Goal: Task Accomplishment & Management: Manage account settings

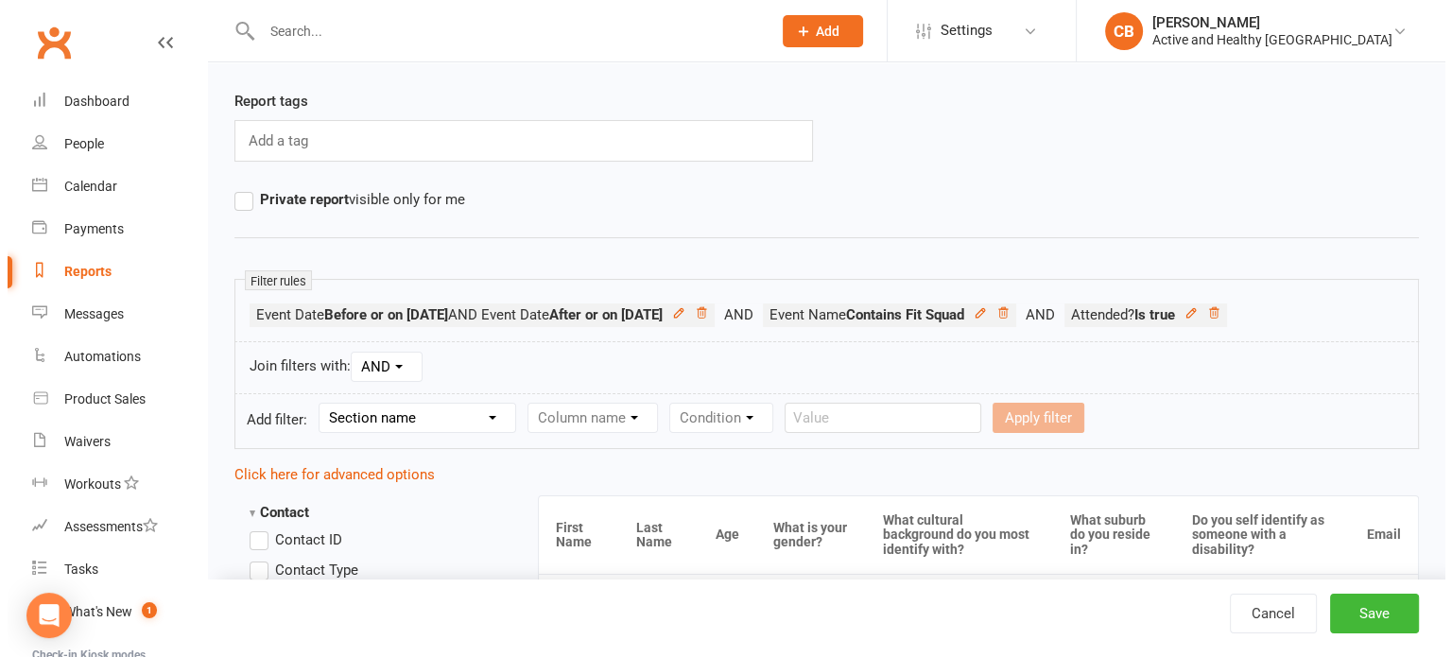
scroll to position [126, 0]
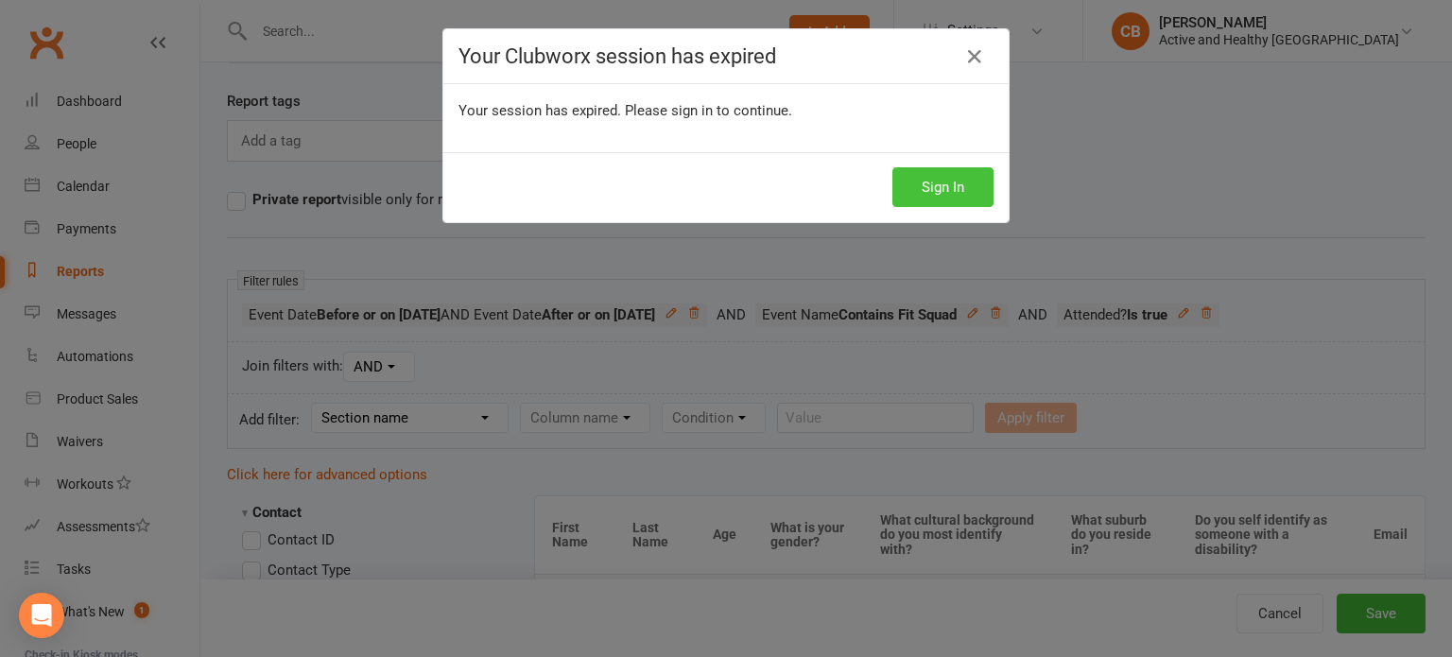
click at [930, 178] on button "Sign In" at bounding box center [943, 187] width 101 height 40
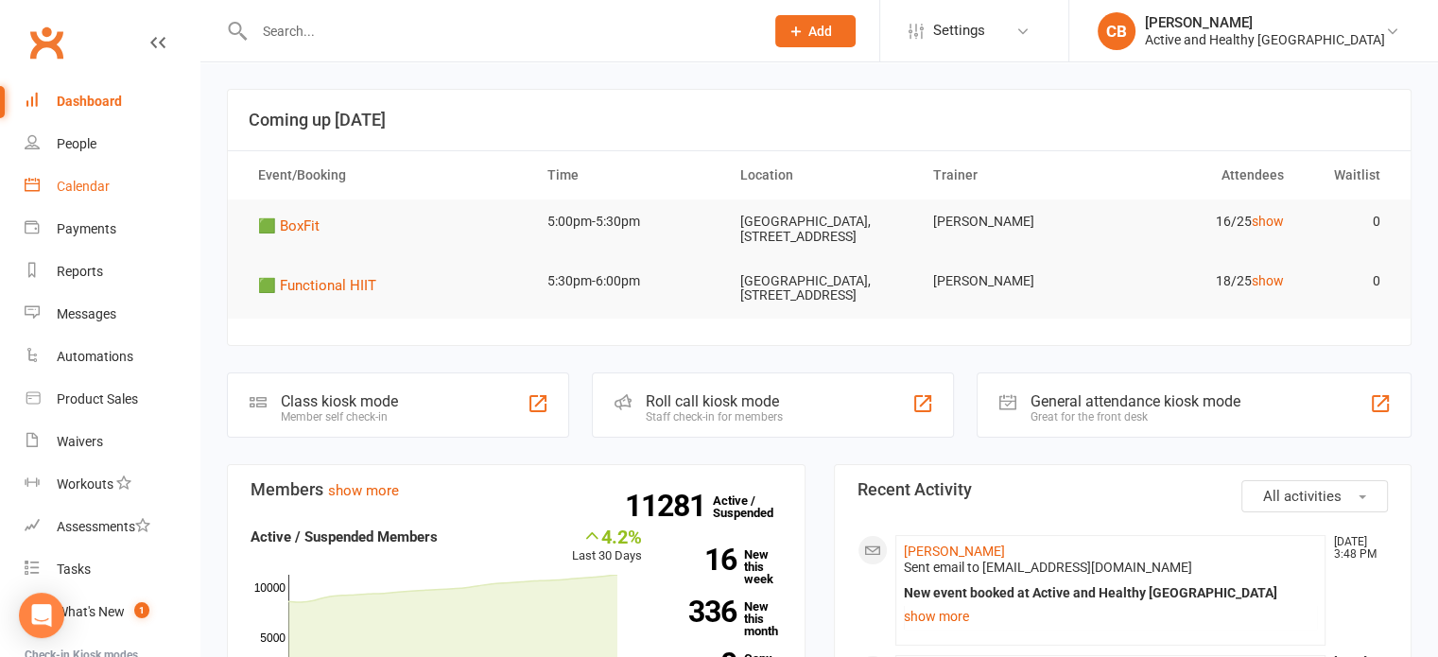
click at [83, 200] on link "Calendar" at bounding box center [112, 186] width 175 height 43
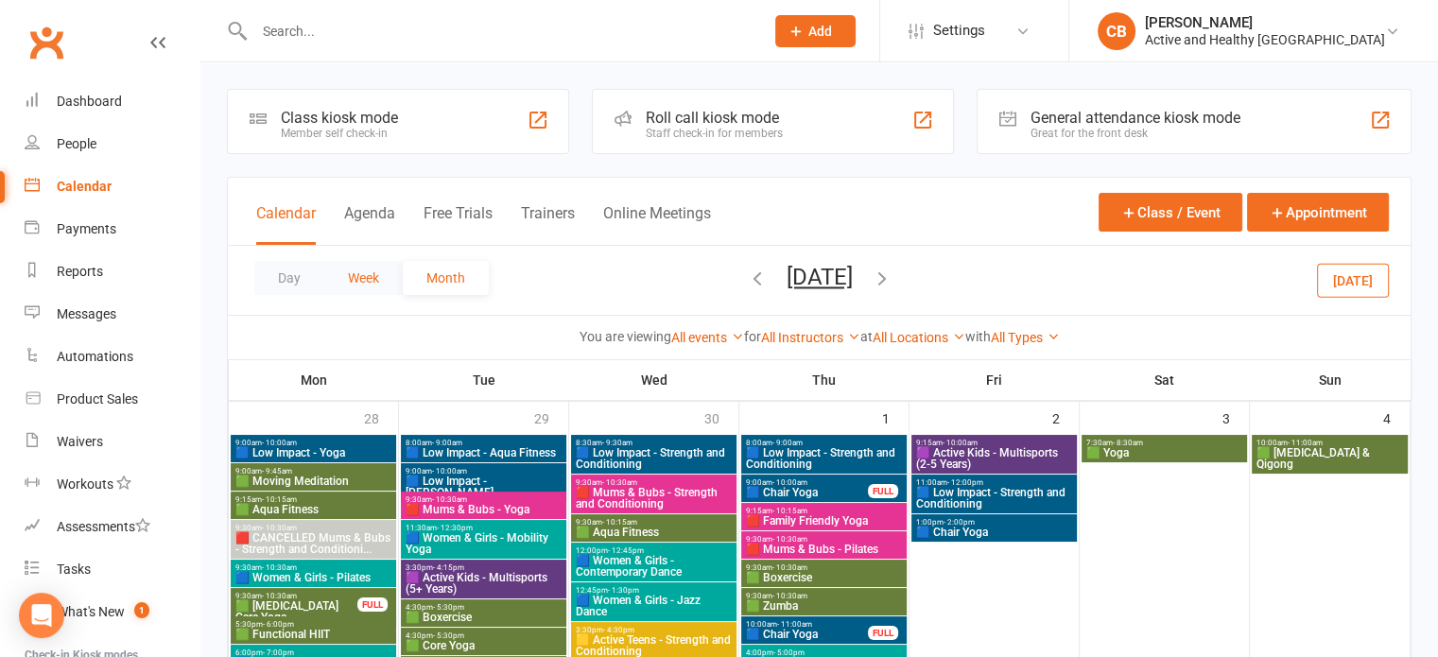
click at [370, 267] on button "Week" at bounding box center [363, 278] width 78 height 34
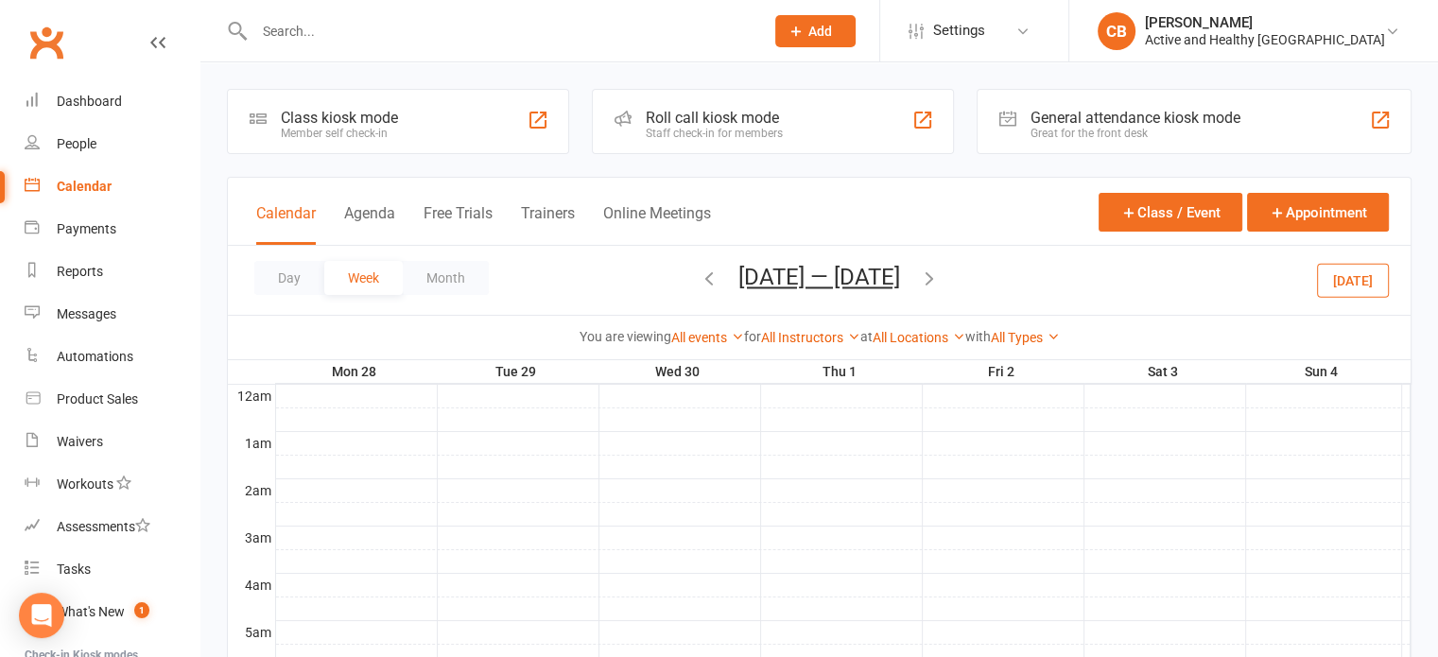
click at [1311, 278] on div "Day Week Month [DATE] — [DATE] [DATE] Sun Mon Tue Wed Thu Fri Sat 31 01 02 03 0…" at bounding box center [819, 280] width 1183 height 69
click at [1372, 276] on button "[DATE]" at bounding box center [1353, 280] width 72 height 34
click at [957, 275] on div "Day Week Month [DATE] — [DATE] [DATE] Sun Mon Tue Wed Thu Fri Sat 31 01 02 03 0…" at bounding box center [819, 280] width 1183 height 69
click at [940, 269] on icon "button" at bounding box center [929, 278] width 21 height 21
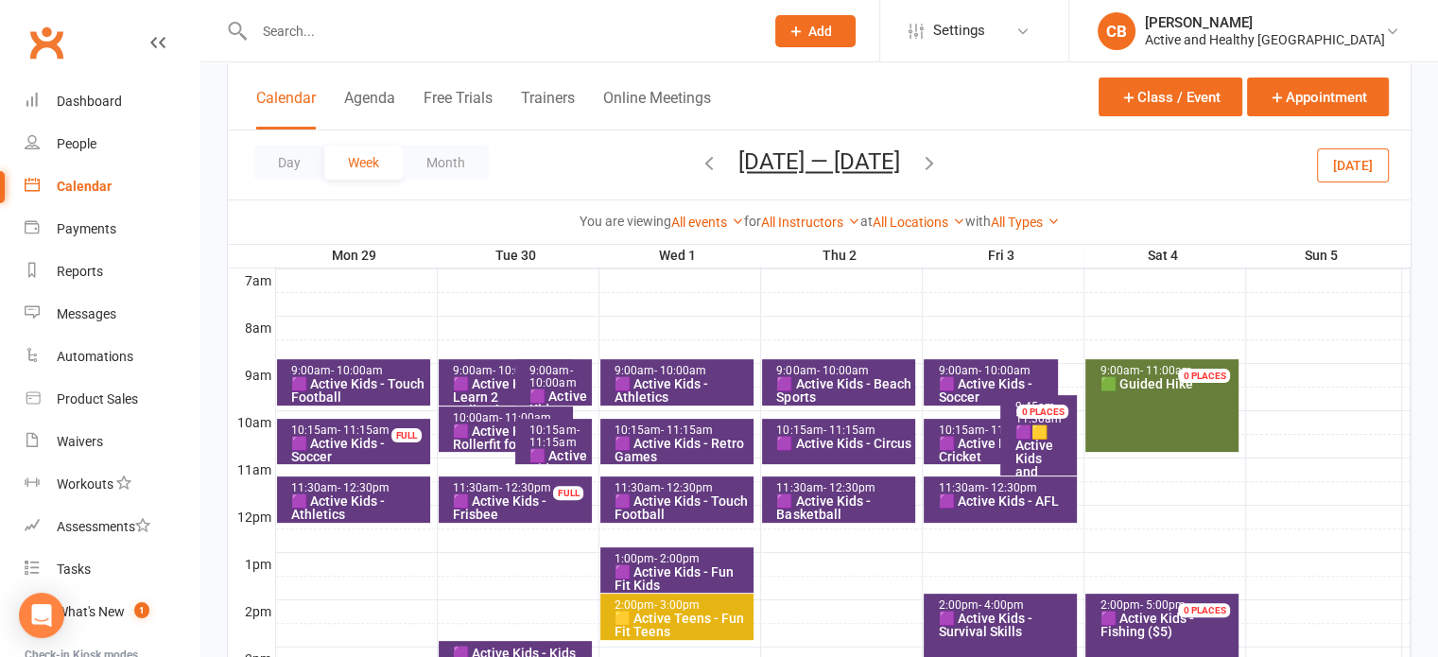
scroll to position [473, 0]
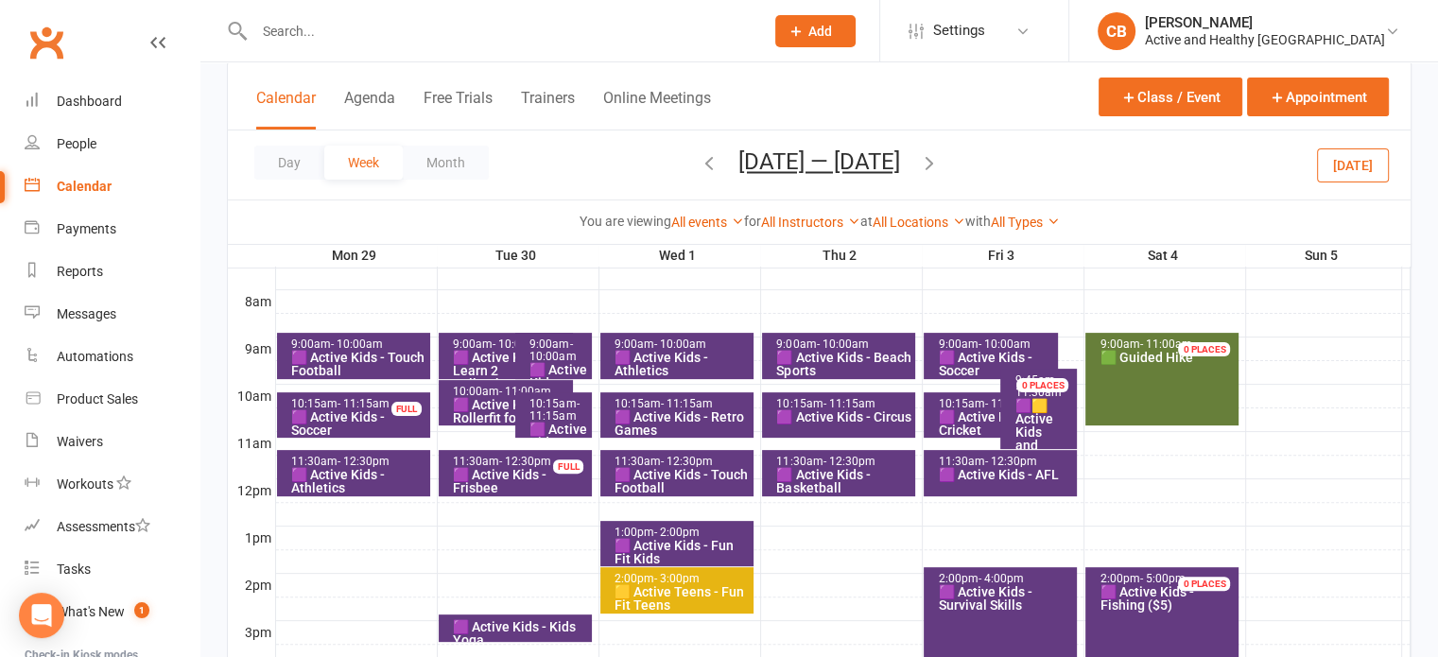
click at [720, 169] on span "[DATE] — [DATE] [DATE] Sun Mon Tue Wed Thu Fri Sat 31 01 02 03 04 05 06 07 08 0…" at bounding box center [820, 164] width 200 height 33
click at [699, 165] on icon "button" at bounding box center [709, 162] width 21 height 21
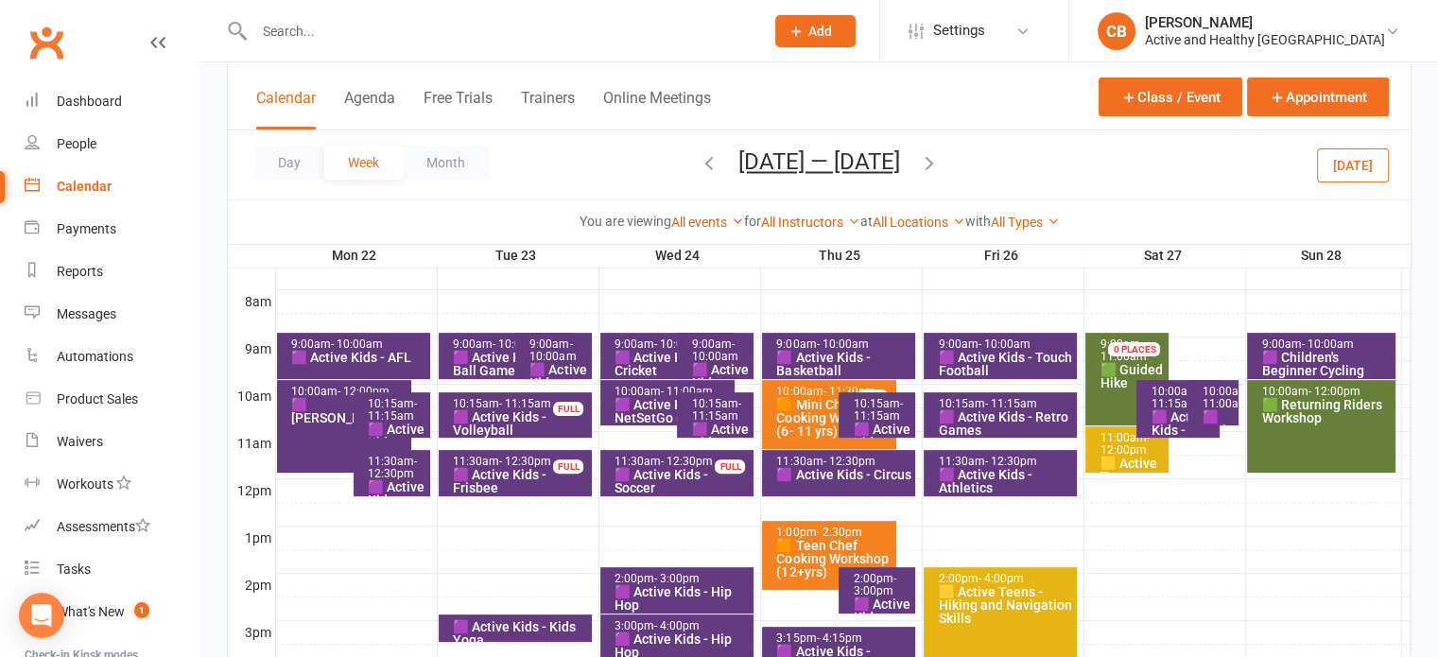
click at [822, 432] on div "🟧 Mini Chef Cooking Workshop (6- 11 yrs)" at bounding box center [833, 418] width 117 height 40
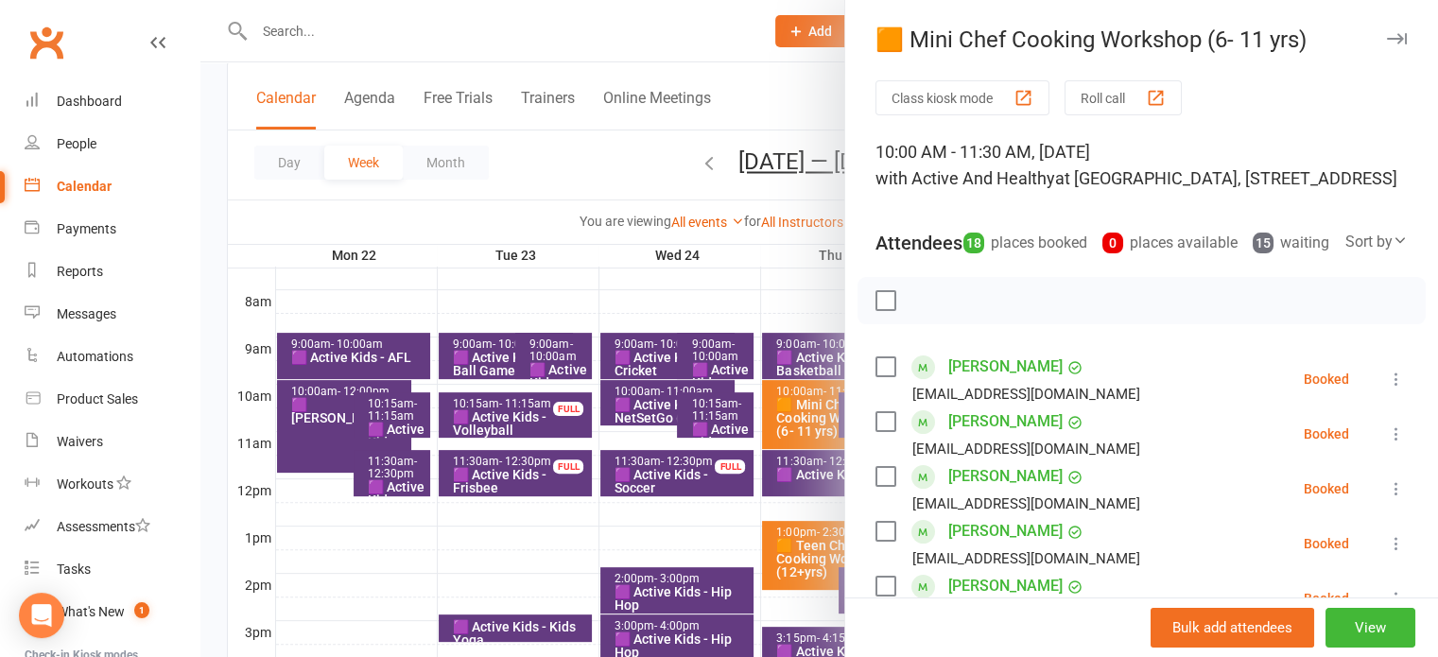
click at [711, 66] on div at bounding box center [819, 328] width 1238 height 657
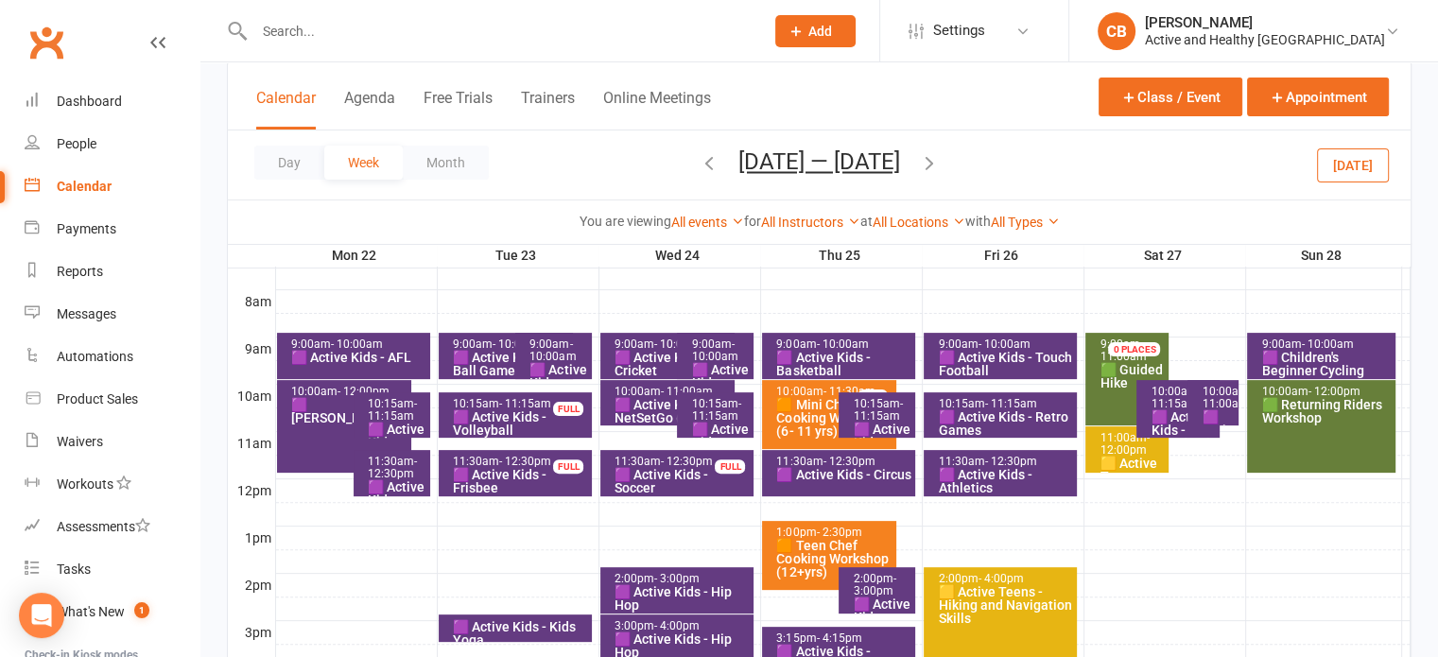
click at [820, 547] on div "🟧 Teen Chef Cooking Workshop (12+yrs)" at bounding box center [833, 559] width 117 height 40
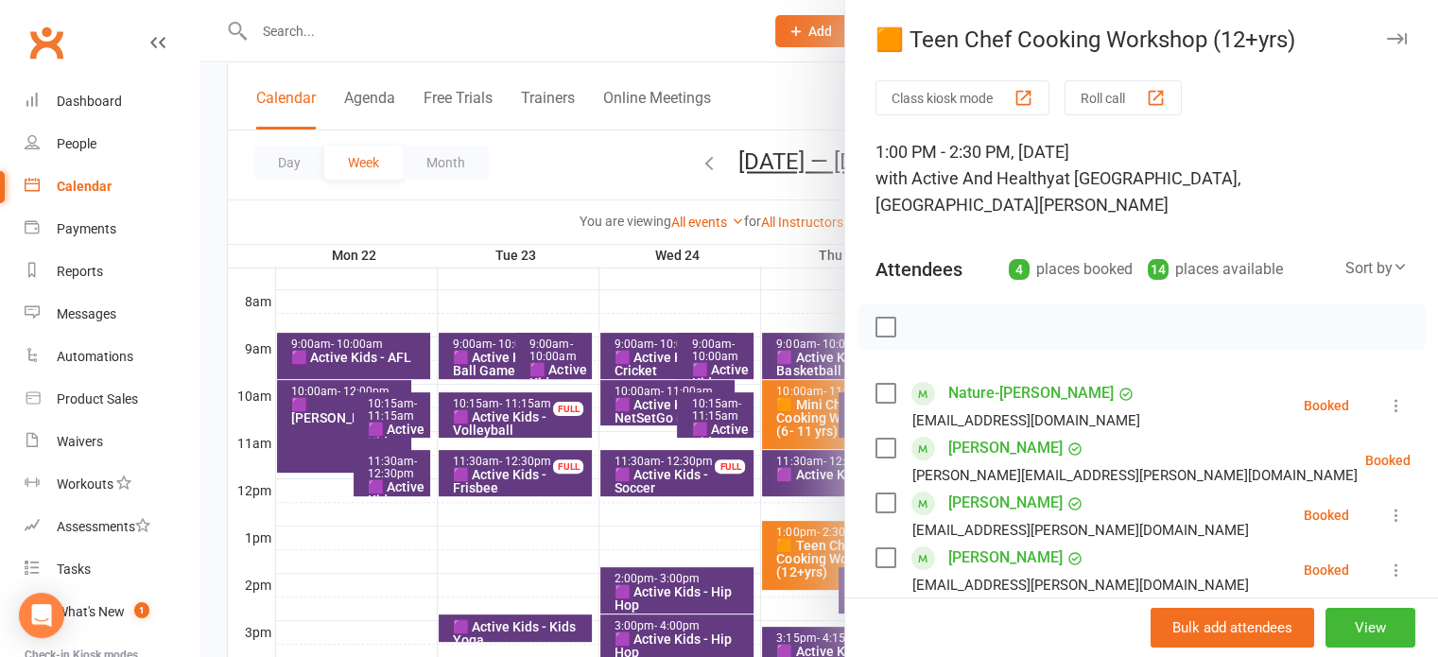
click at [792, 19] on div at bounding box center [819, 328] width 1238 height 657
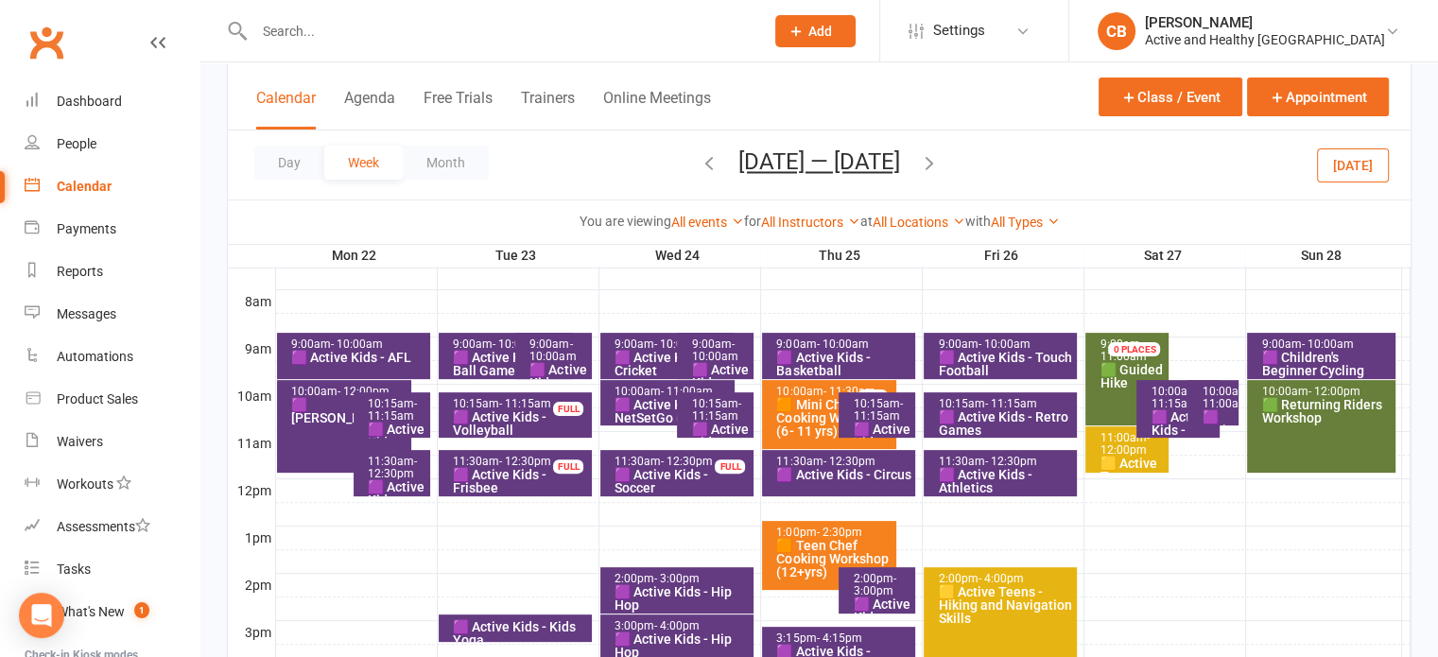
scroll to position [567, 0]
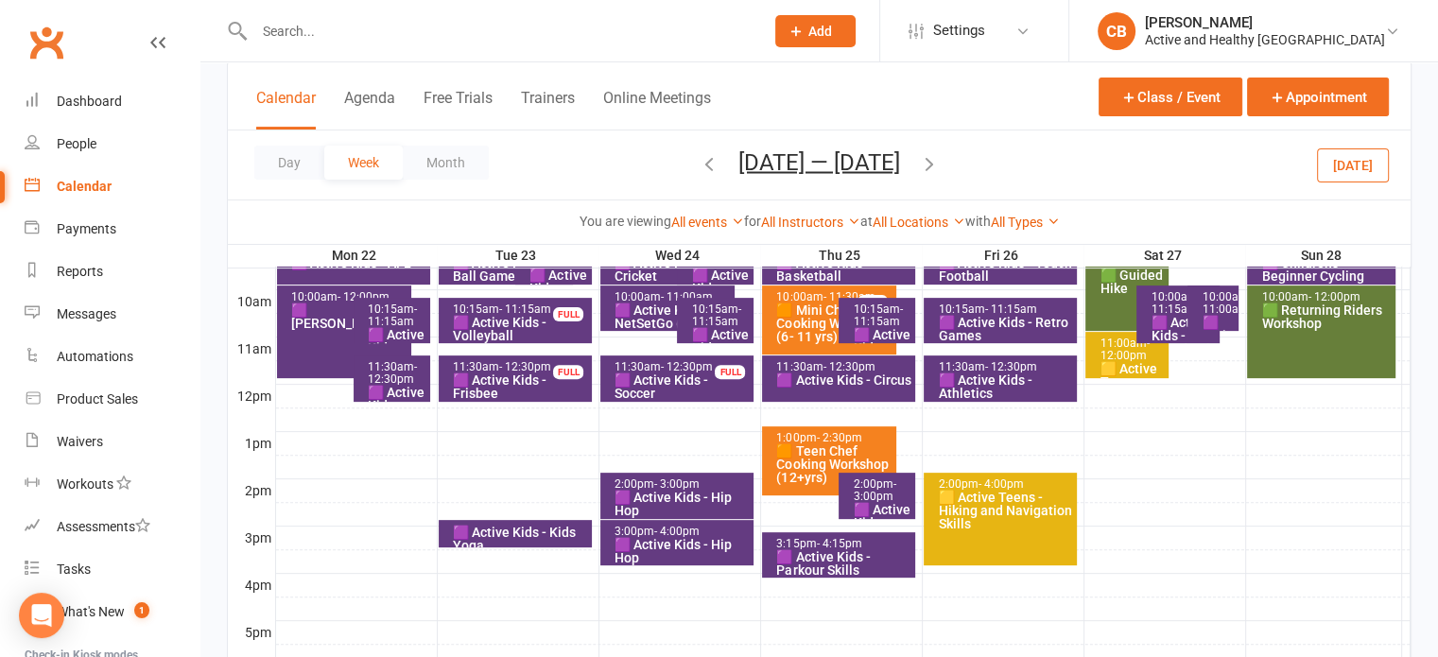
click at [49, 180] on link "Calendar" at bounding box center [112, 186] width 175 height 43
click at [363, 81] on div "Calendar Agenda Free Trials Trainers Online Meetings Class / Event Appointment" at bounding box center [819, 96] width 1183 height 68
click at [364, 90] on button "Agenda" at bounding box center [369, 109] width 51 height 41
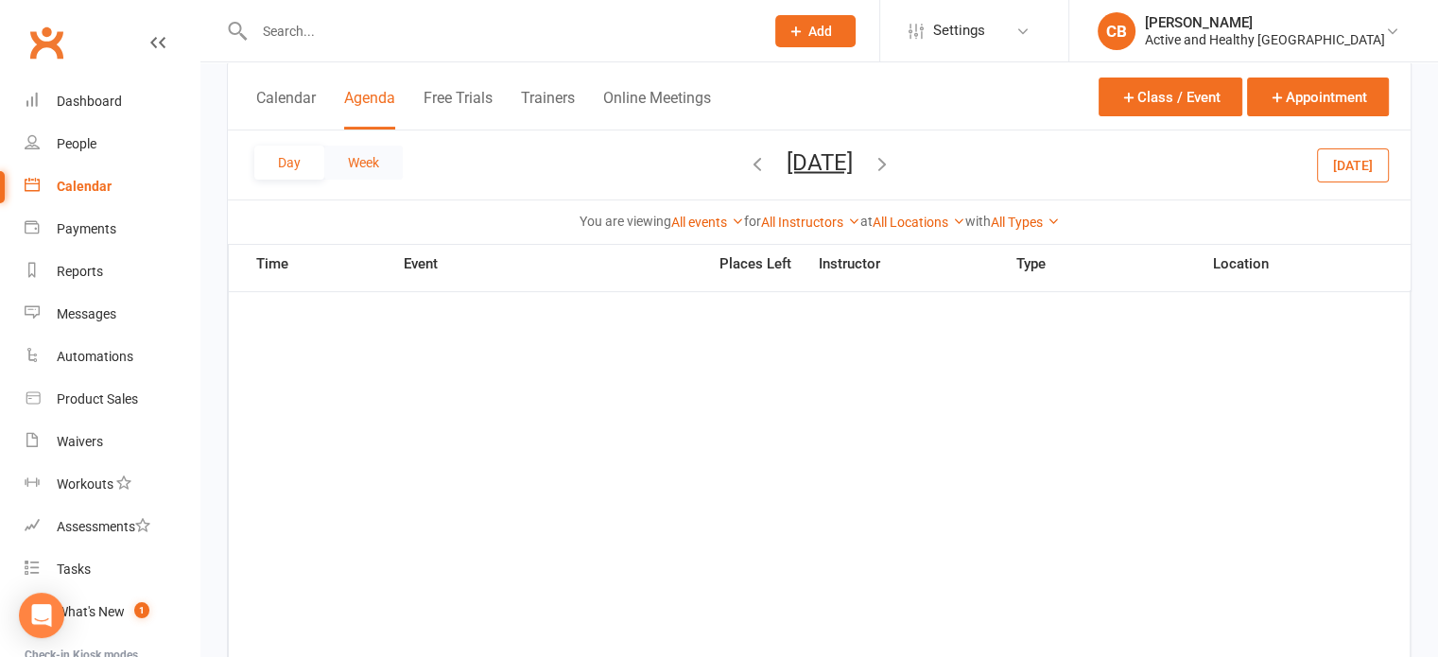
click at [333, 158] on button "Week" at bounding box center [363, 163] width 78 height 34
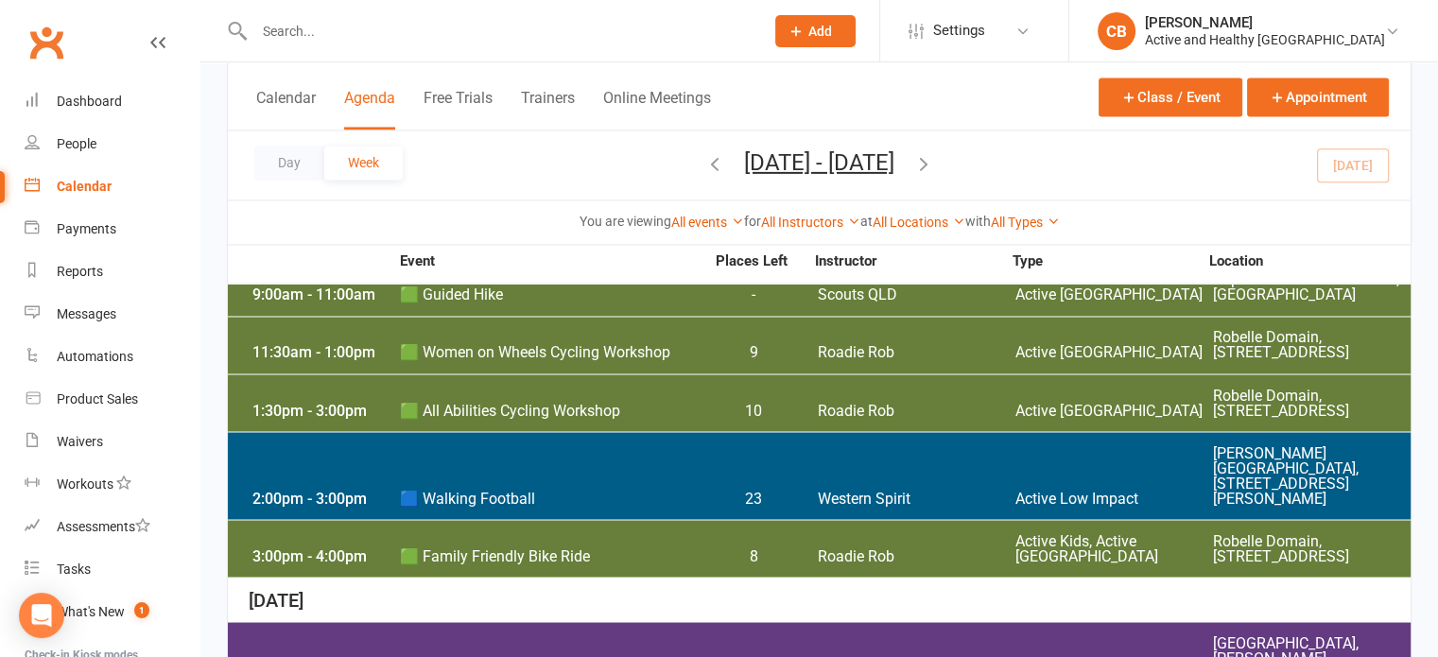
scroll to position [3199, 0]
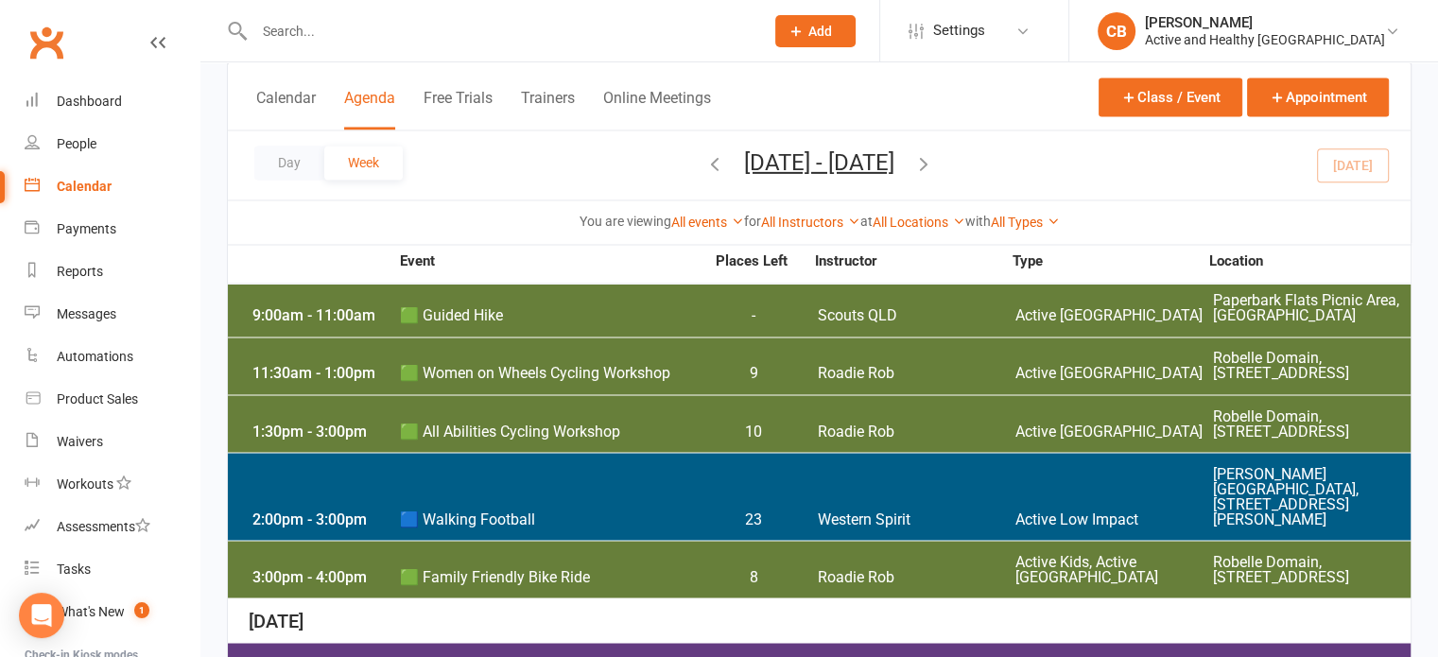
click at [934, 158] on icon "button" at bounding box center [923, 162] width 21 height 21
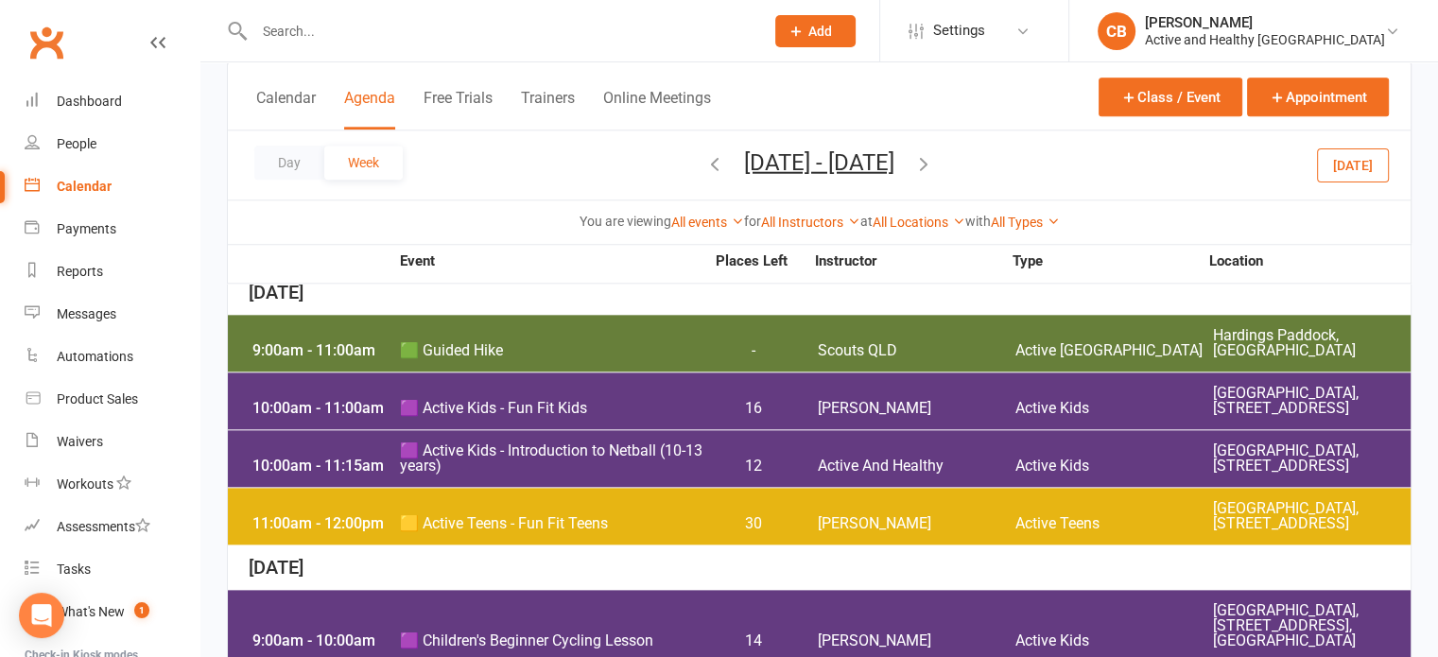
scroll to position [1480, 0]
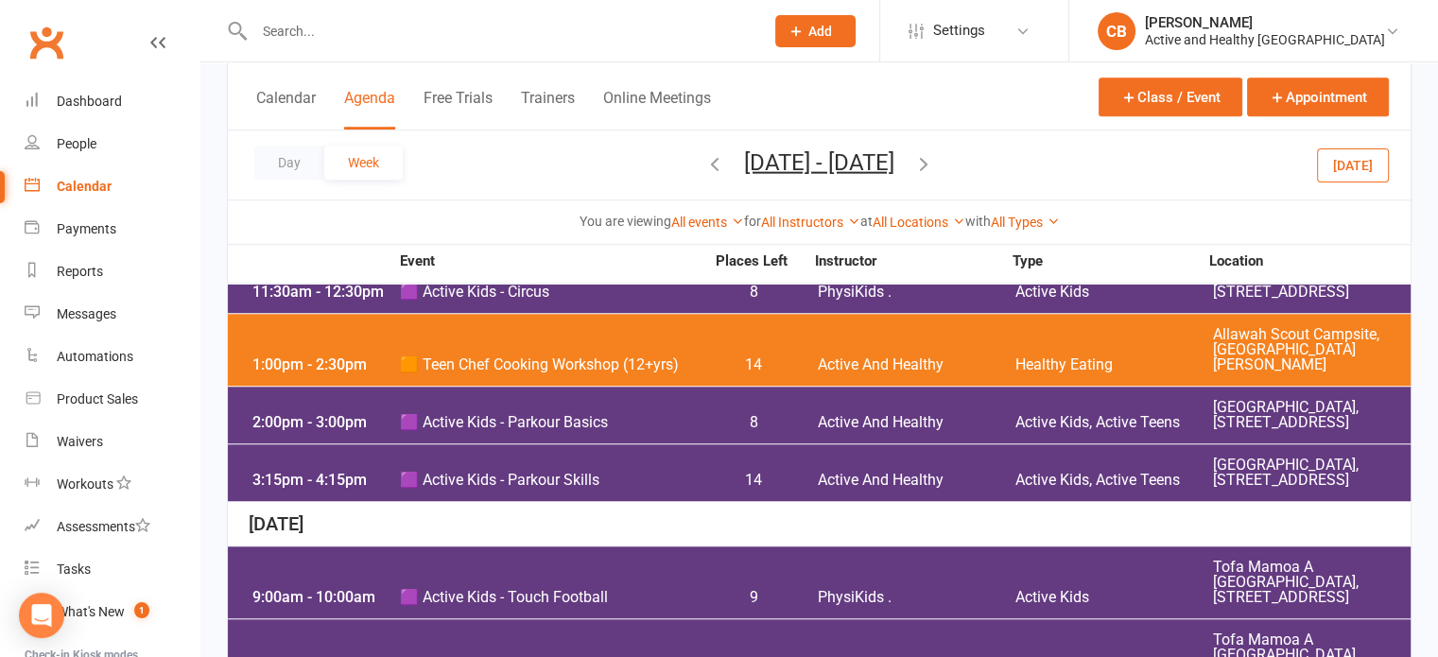
click at [934, 161] on icon "button" at bounding box center [923, 162] width 21 height 21
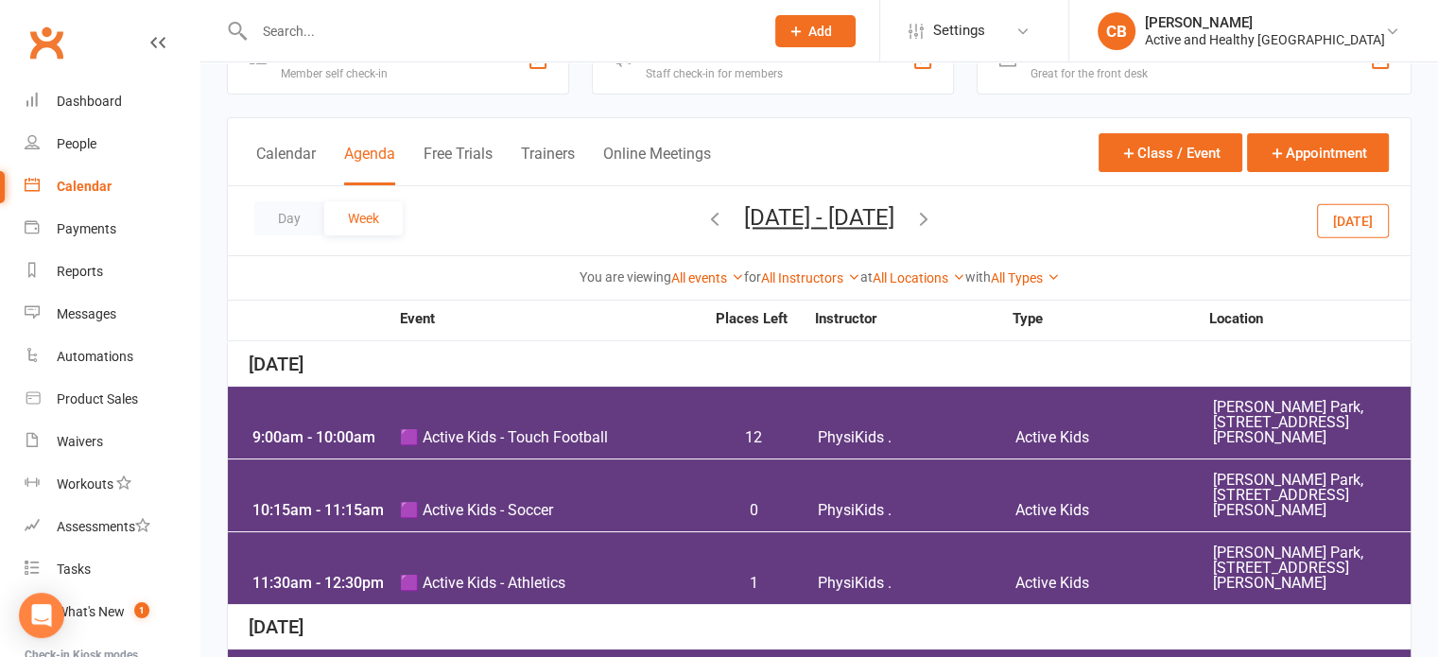
scroll to position [40, 0]
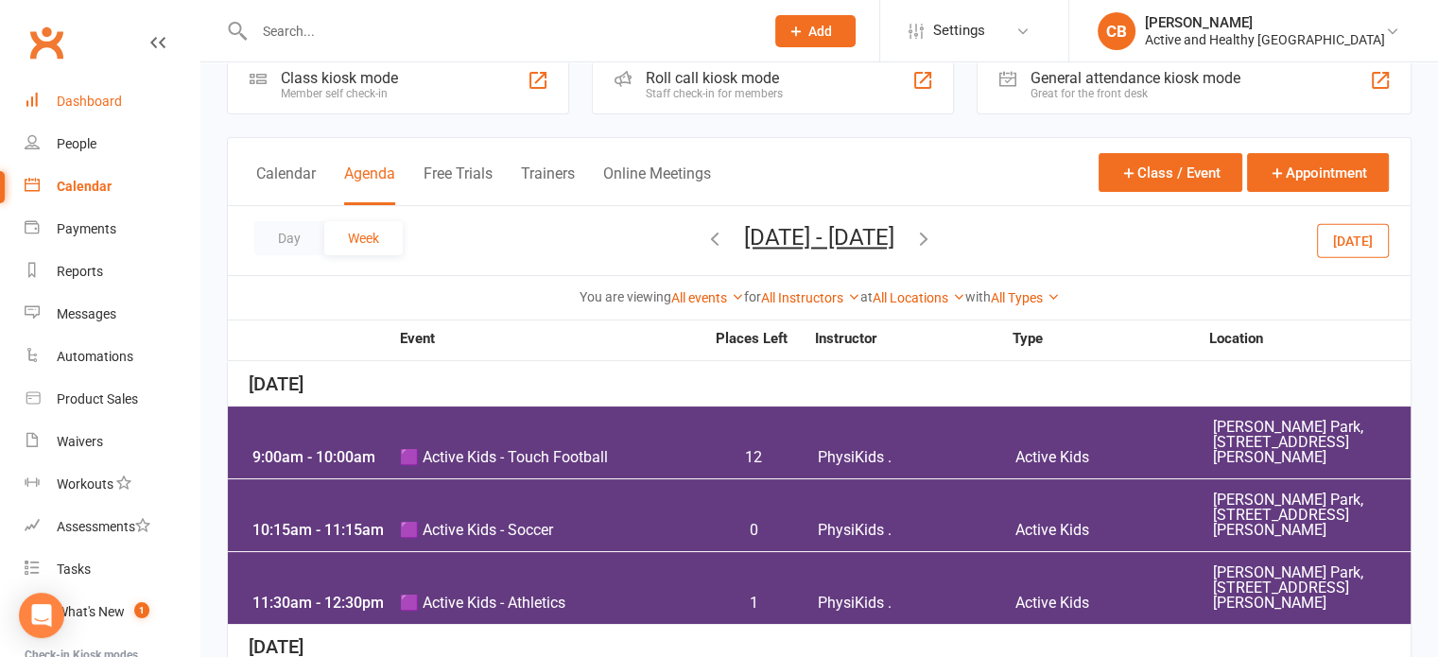
click at [83, 118] on link "Dashboard" at bounding box center [112, 101] width 175 height 43
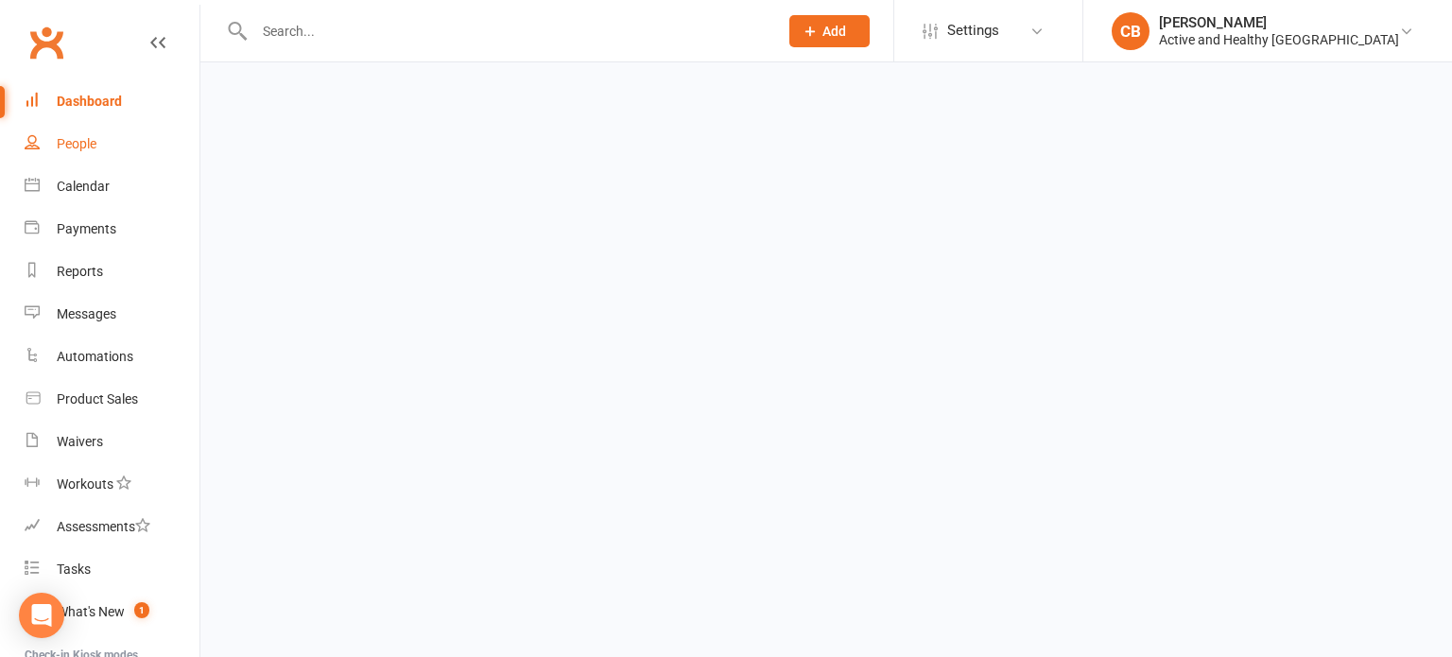
click at [75, 143] on div "People" at bounding box center [77, 143] width 40 height 15
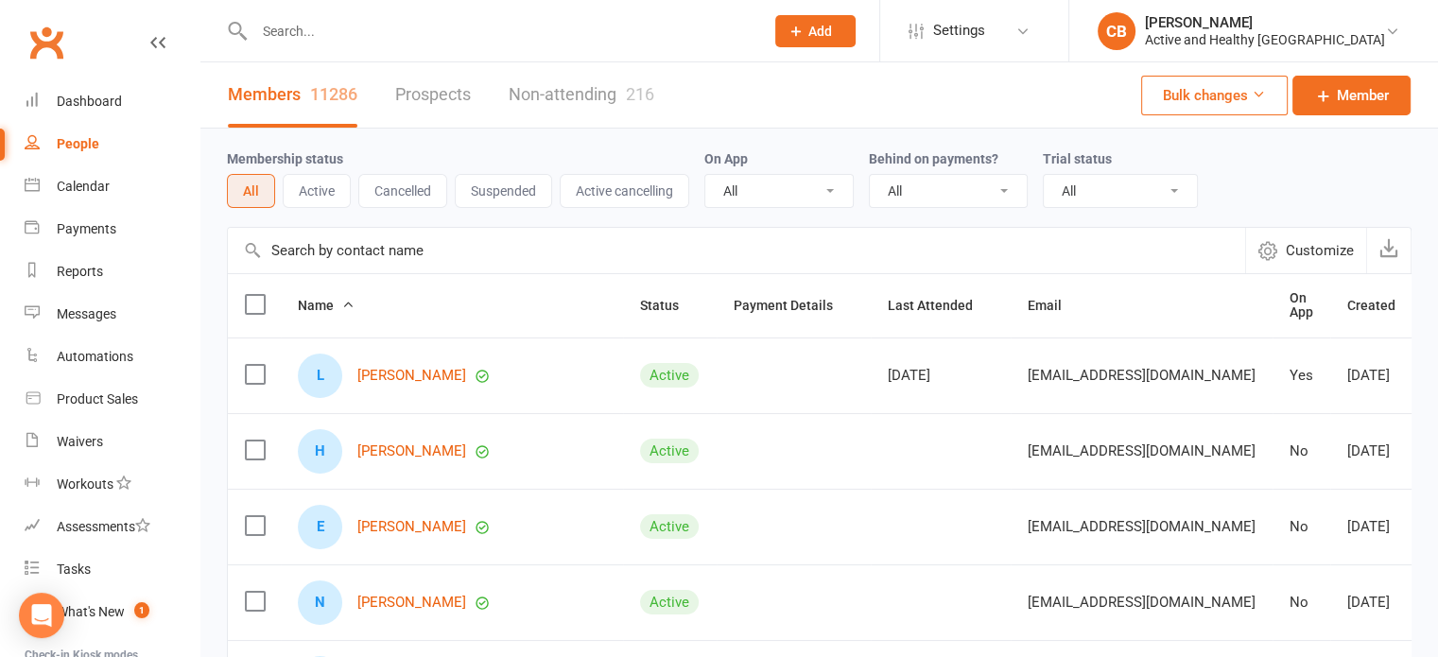
click at [432, 250] on input "text" at bounding box center [736, 250] width 1017 height 45
paste input "[PERSON_NAME]"
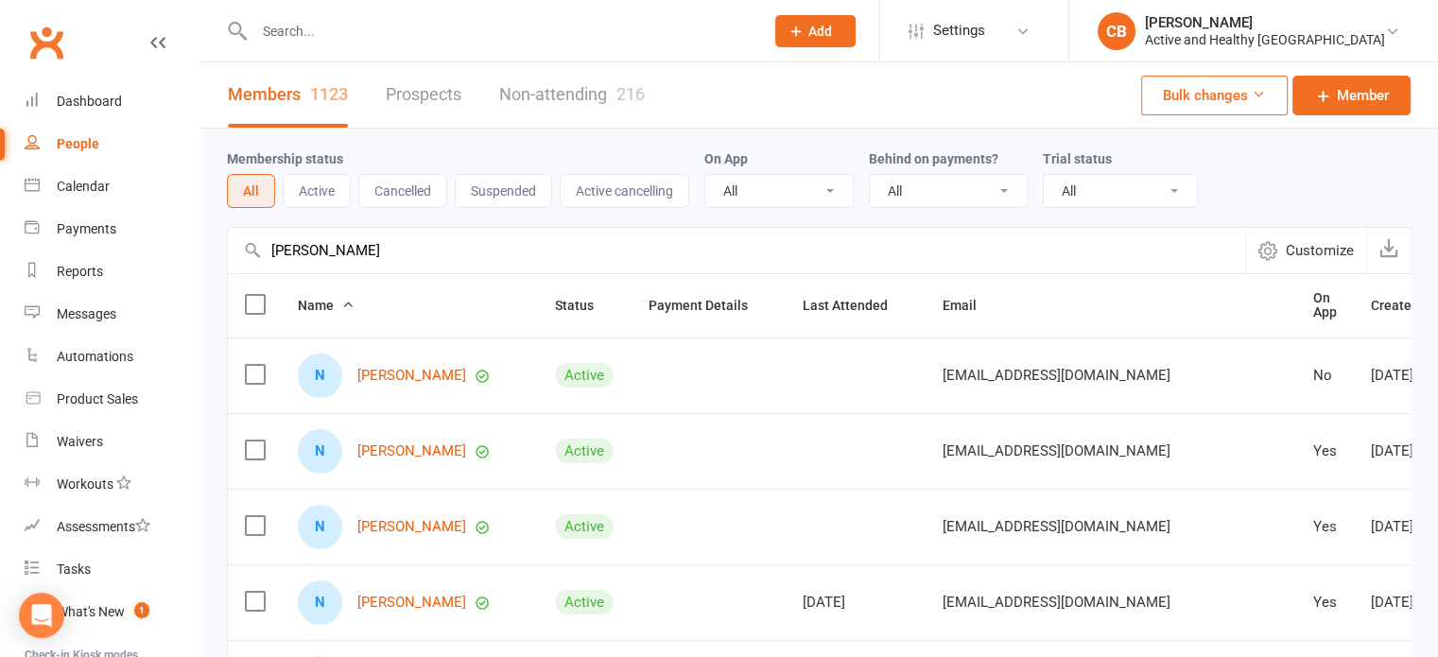
type input "[PERSON_NAME]"
click at [626, 96] on div "216" at bounding box center [630, 94] width 28 height 20
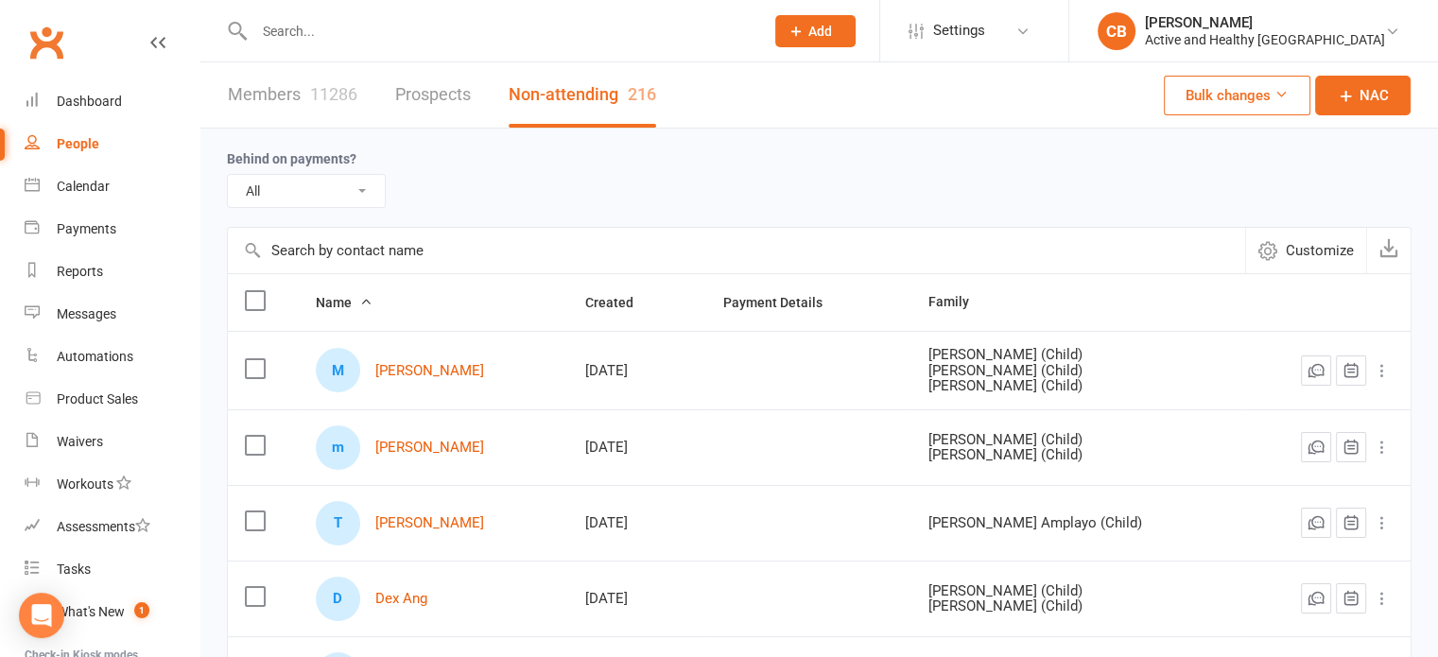
click at [340, 237] on input "text" at bounding box center [736, 250] width 1017 height 45
paste input "[PERSON_NAME]"
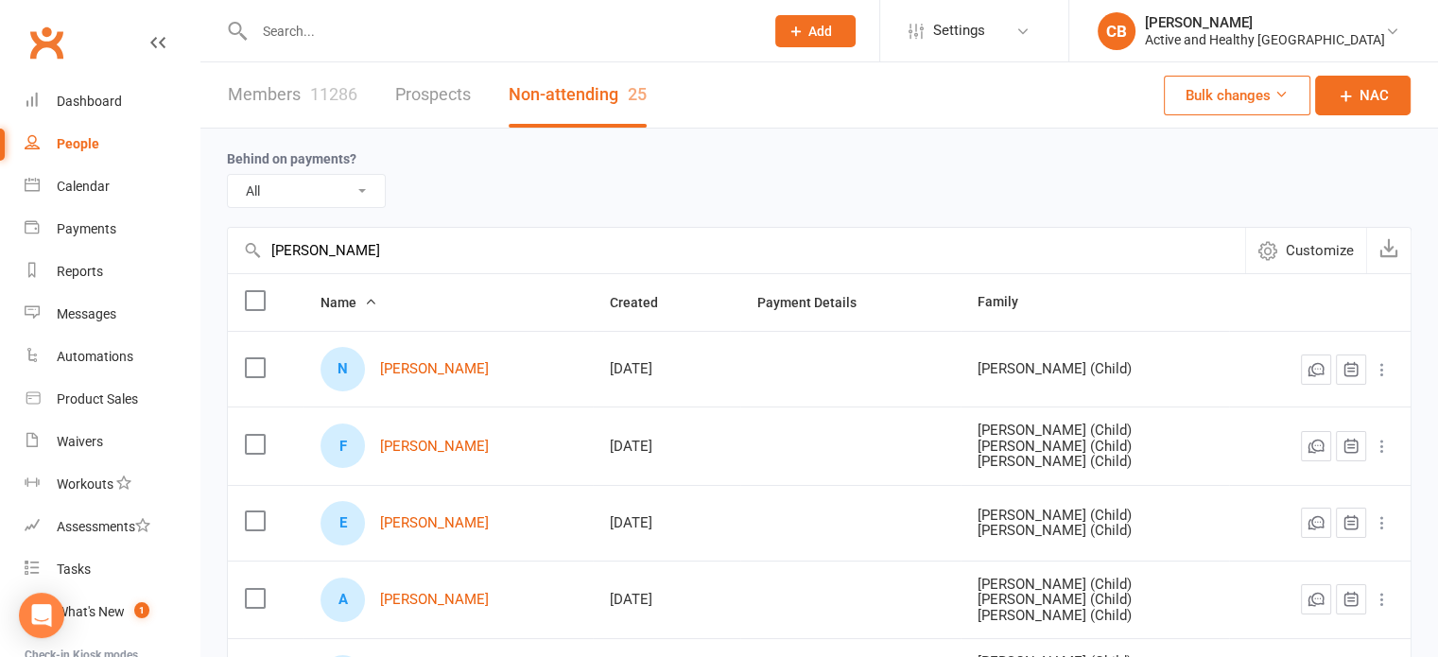
drag, startPoint x: 430, startPoint y: 248, endPoint x: 261, endPoint y: 271, distance: 170.9
click at [261, 271] on input "[PERSON_NAME]" at bounding box center [736, 250] width 1017 height 45
paste input "[PERSON_NAME]"
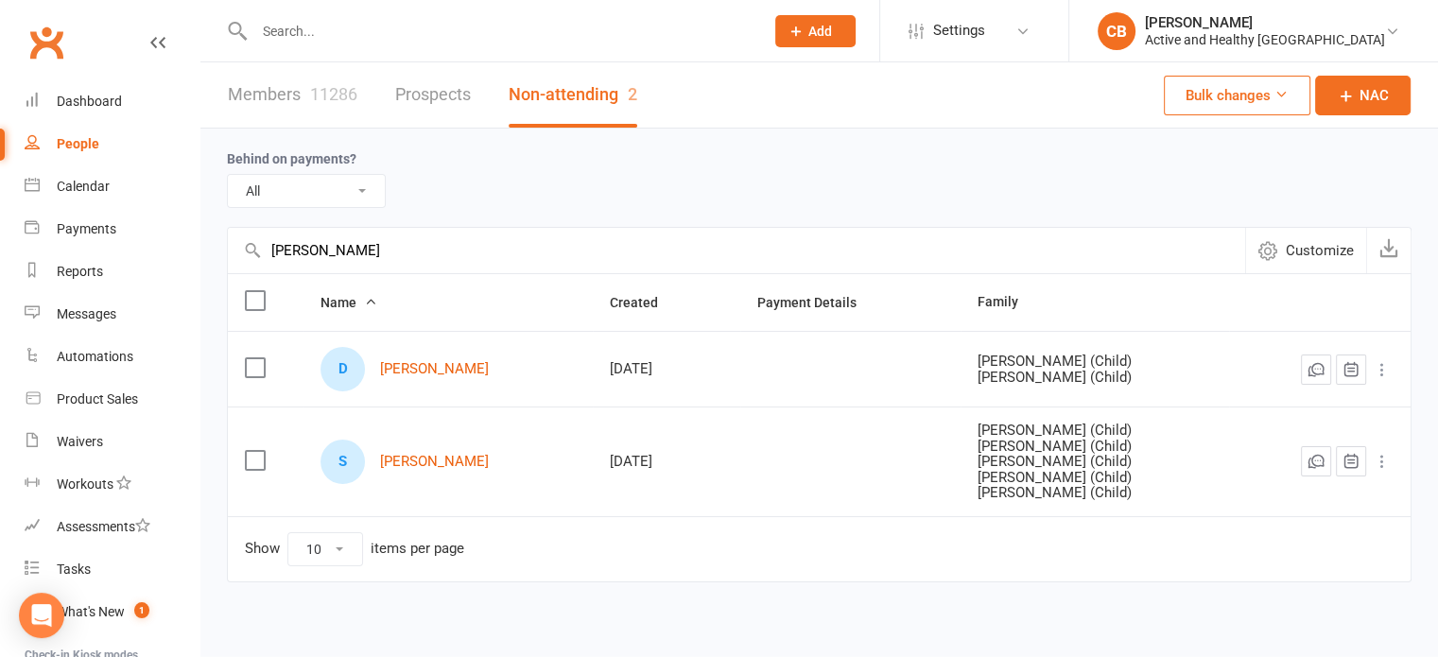
type input "[PERSON_NAME]"
click at [294, 87] on link "Members 11286" at bounding box center [293, 94] width 130 height 65
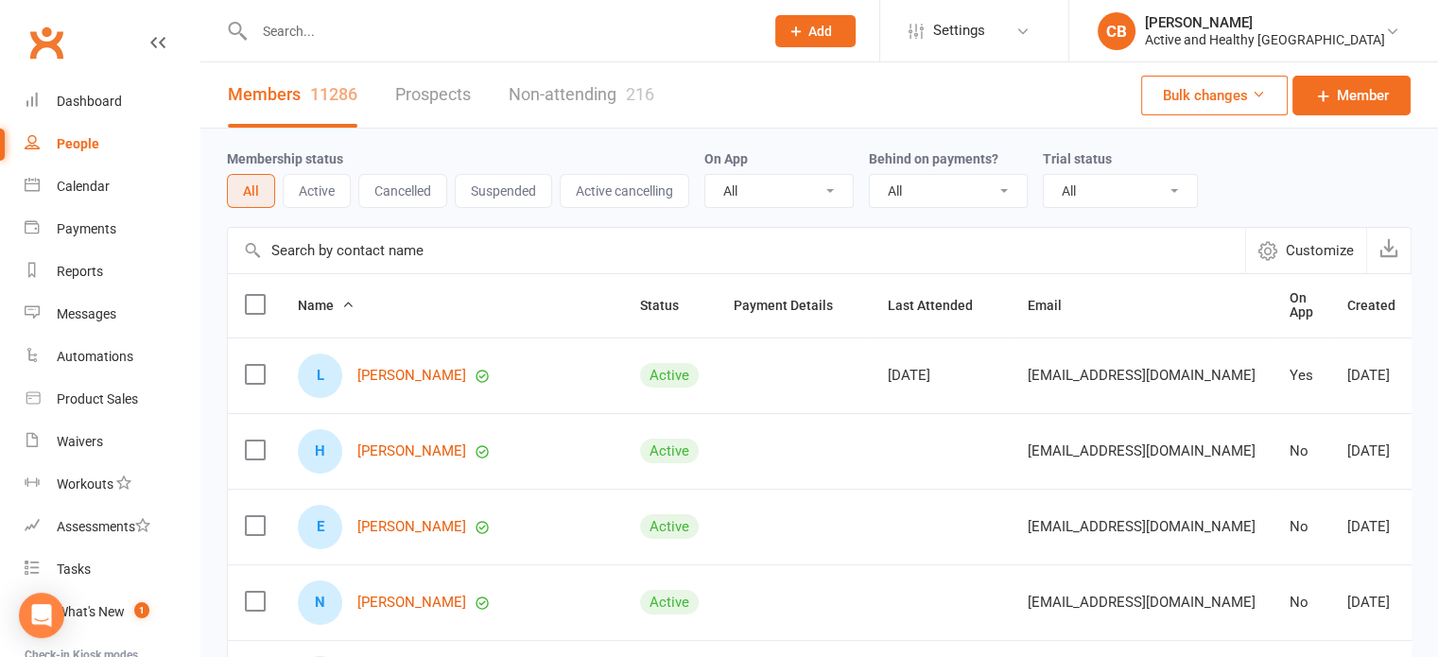
click at [357, 245] on input "text" at bounding box center [736, 250] width 1017 height 45
paste input "[PERSON_NAME]"
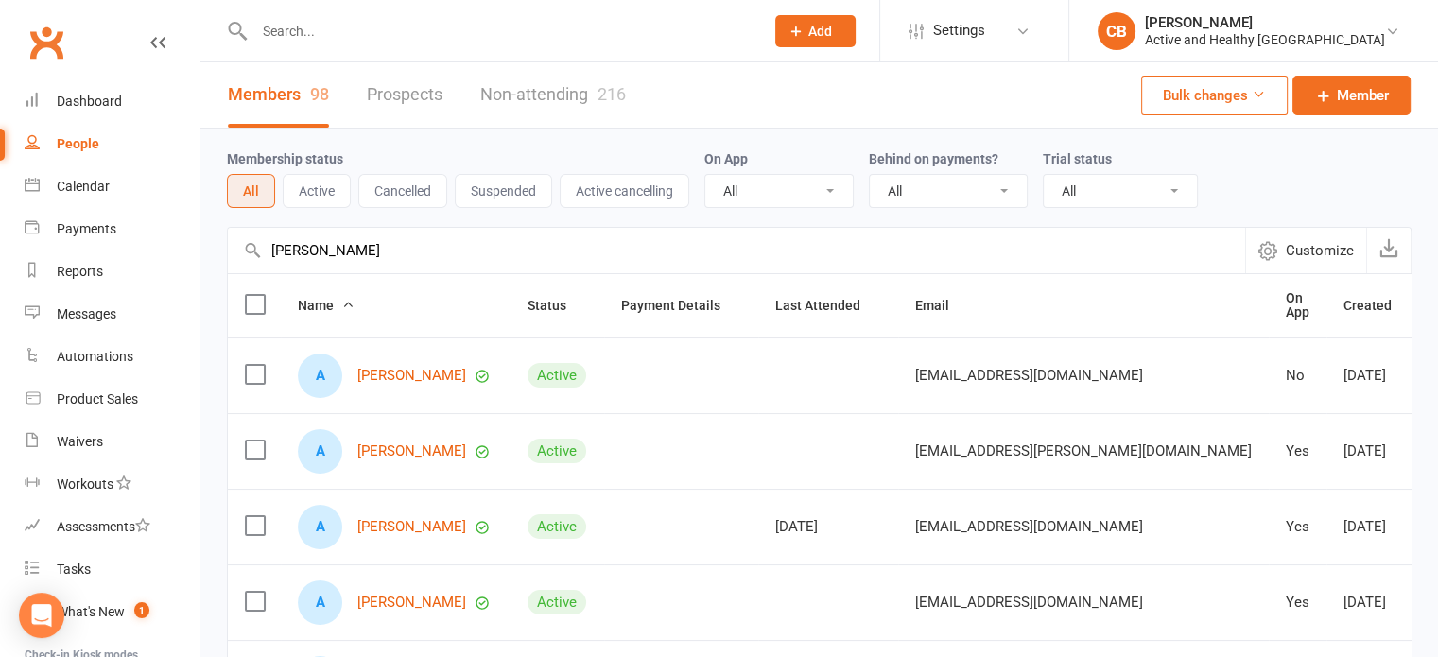
drag, startPoint x: 366, startPoint y: 234, endPoint x: 259, endPoint y: 230, distance: 106.9
click at [259, 230] on input "[PERSON_NAME]" at bounding box center [736, 250] width 1017 height 45
paste input "[PERSON_NAME]"
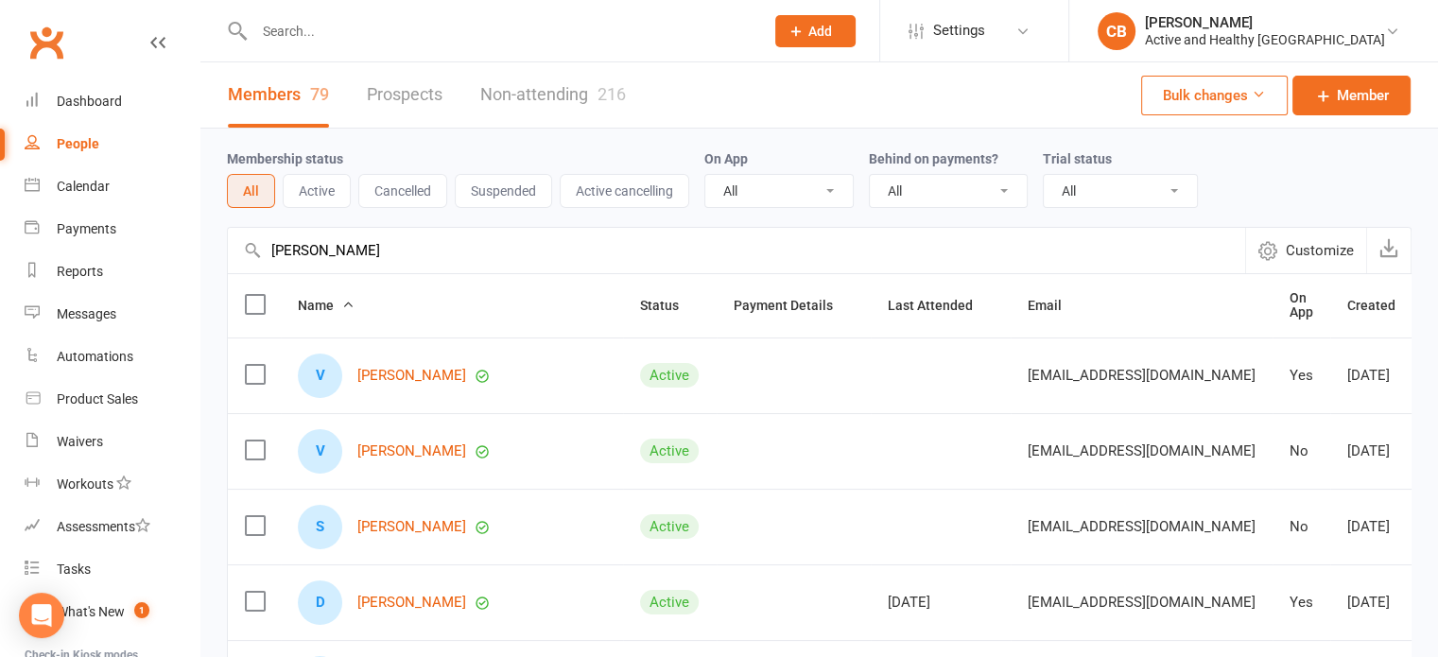
scroll to position [95, 0]
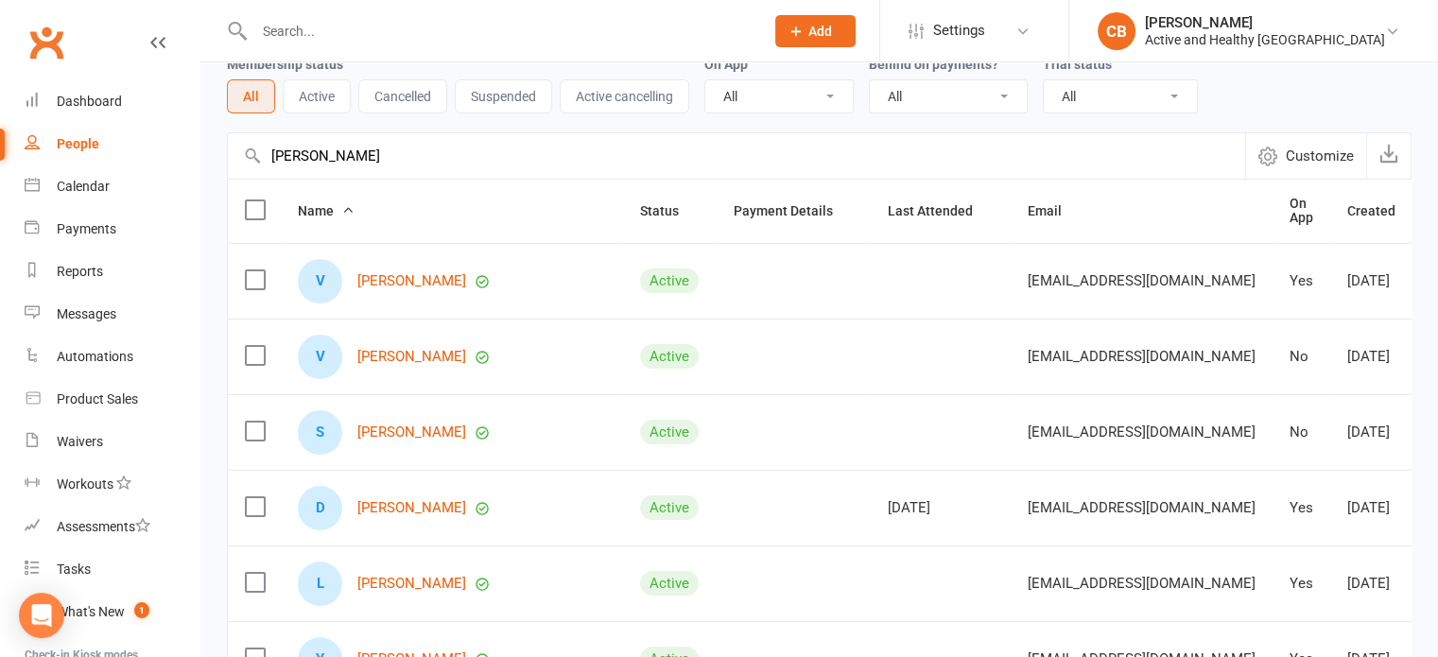
type input "[PERSON_NAME]"
click at [105, 182] on div "Calendar" at bounding box center [83, 186] width 53 height 15
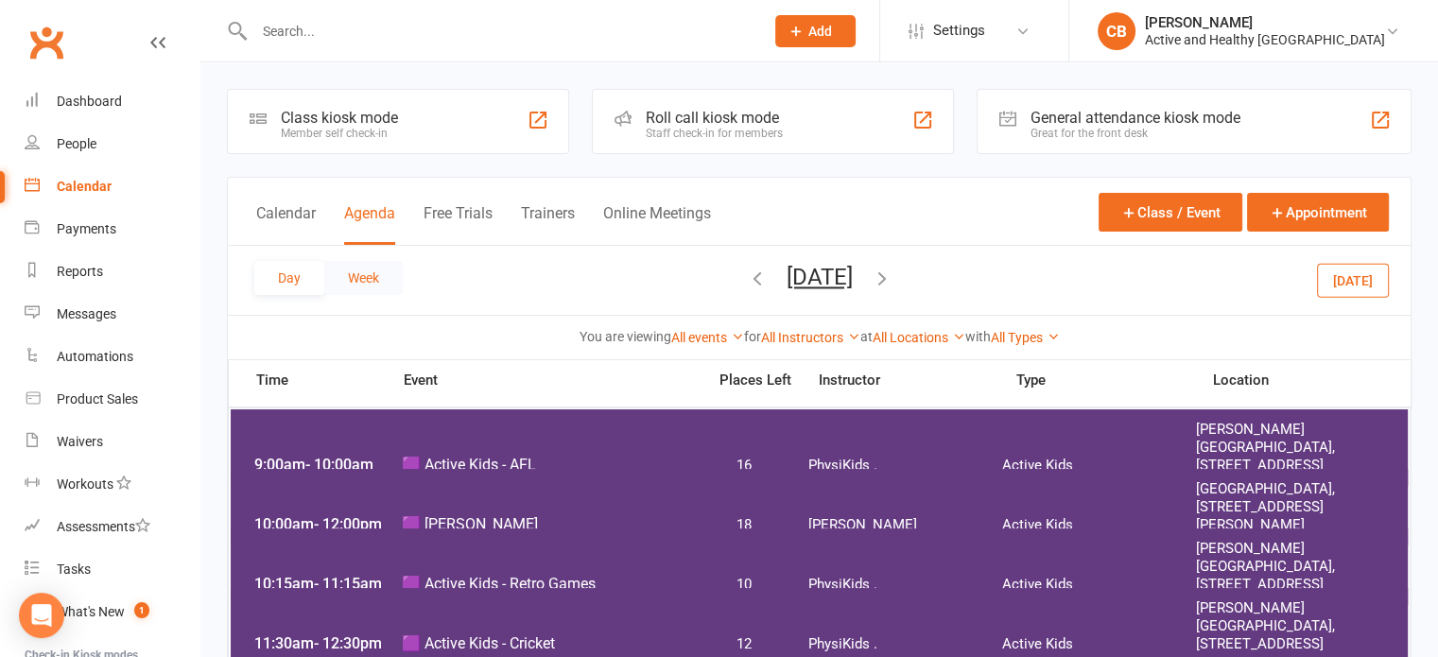
click at [339, 283] on button "Week" at bounding box center [363, 278] width 78 height 34
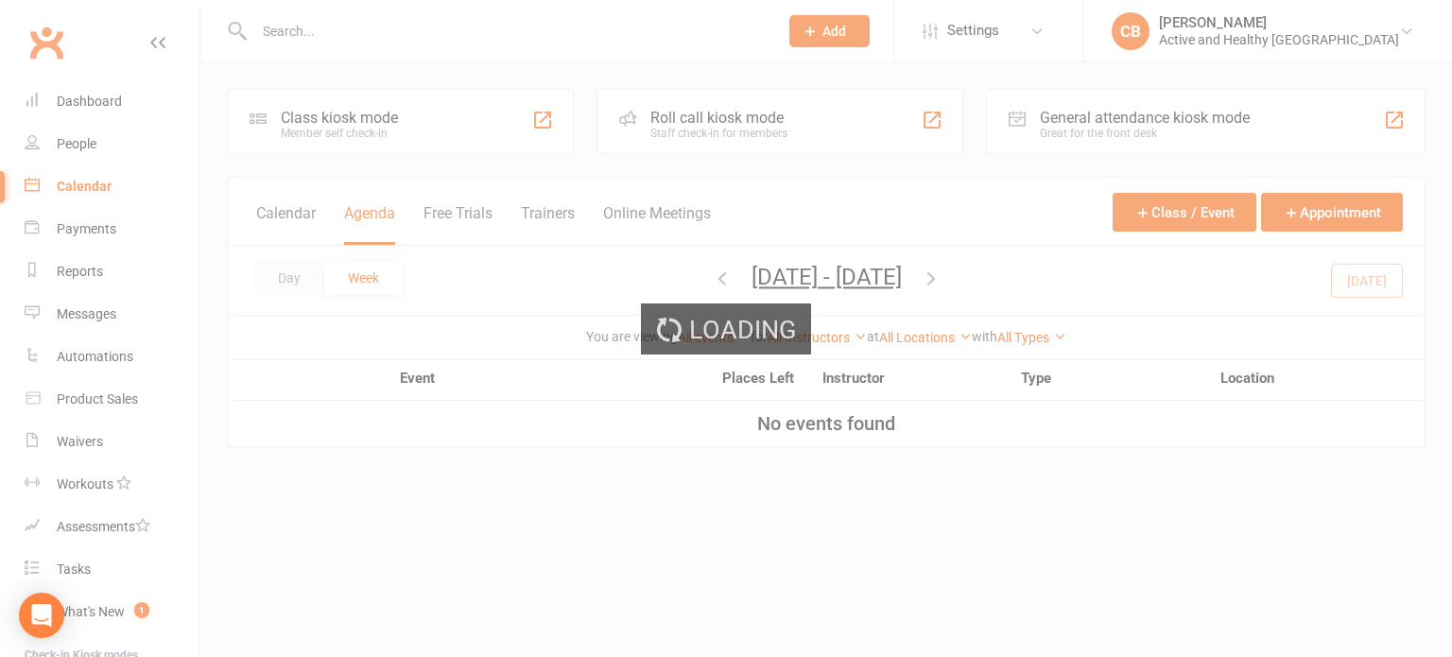
click at [287, 276] on div "Loading" at bounding box center [726, 328] width 1452 height 657
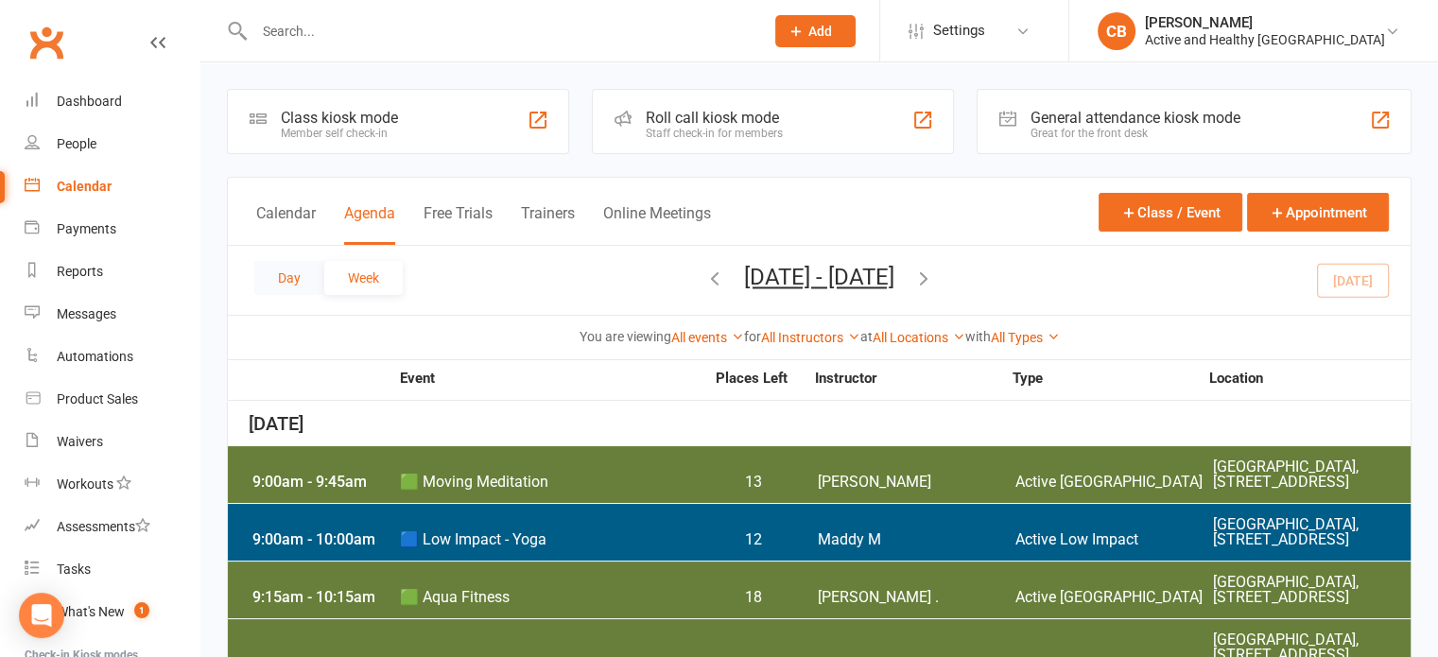
click at [298, 282] on button "Day" at bounding box center [289, 278] width 70 height 34
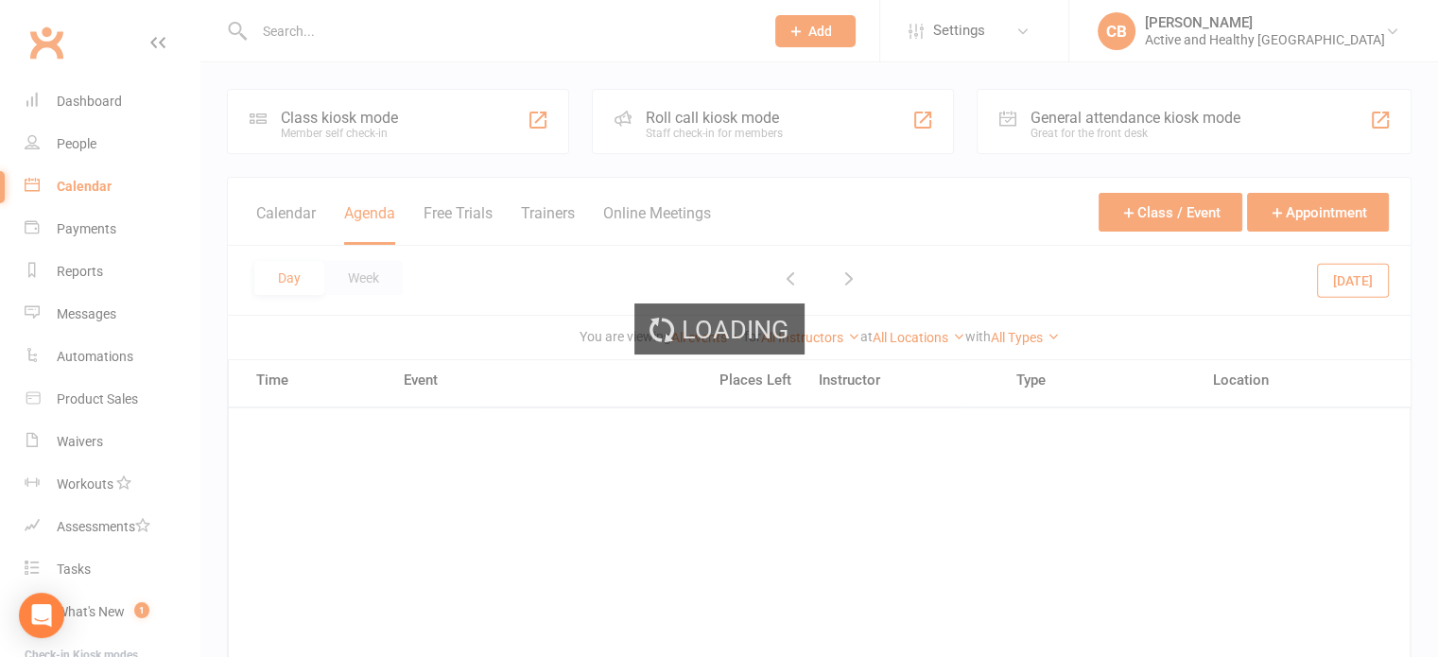
click at [1342, 264] on button "[DATE]" at bounding box center [1353, 280] width 72 height 34
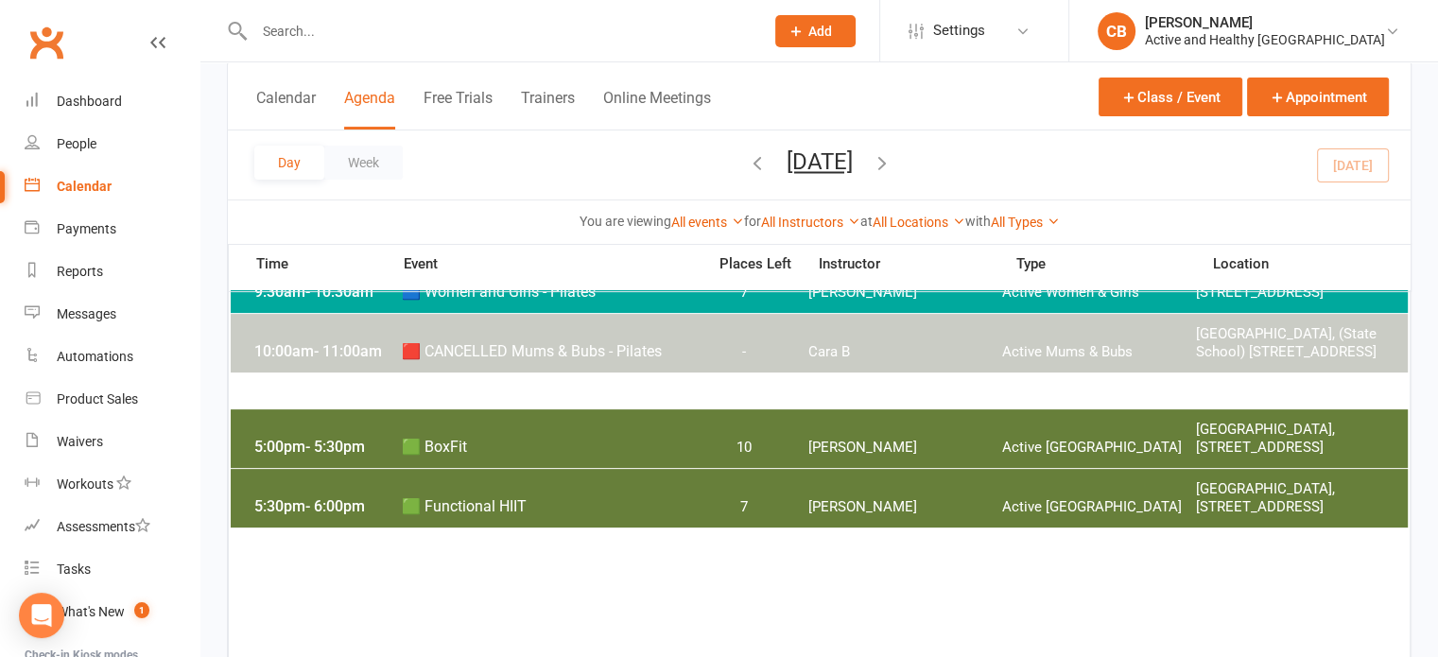
scroll to position [473, 0]
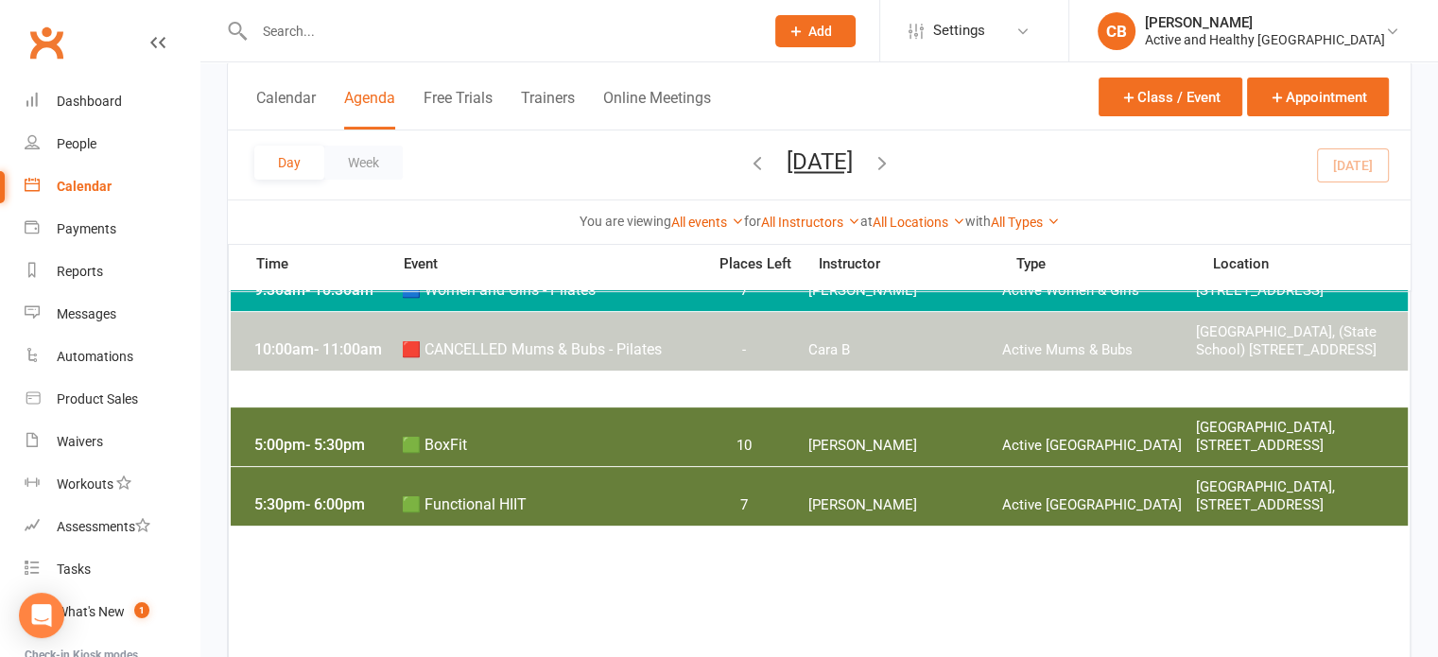
click at [797, 430] on div "5:00pm - 5:30pm 🟩 BoxFit 10 [PERSON_NAME] Active [GEOGRAPHIC_DATA], [STREET_ADD…" at bounding box center [820, 437] width 1178 height 59
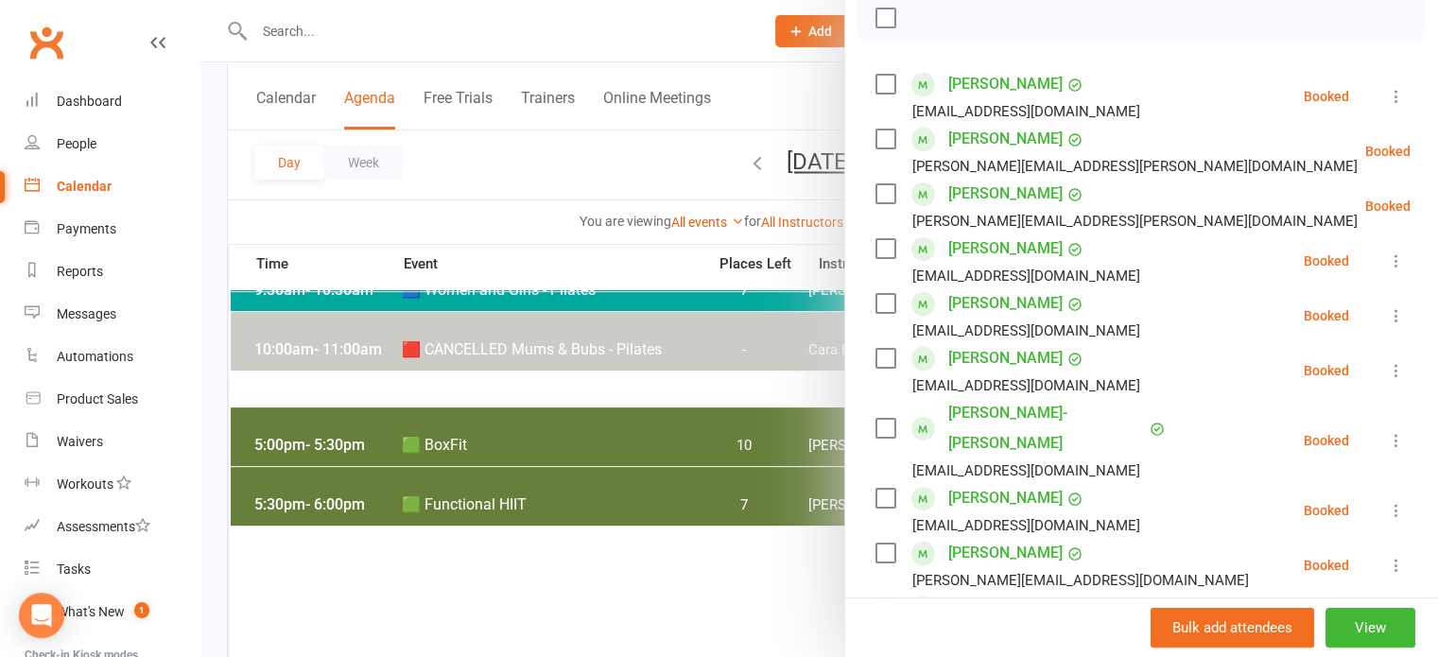
scroll to position [284, 0]
click at [1387, 445] on icon at bounding box center [1396, 439] width 19 height 19
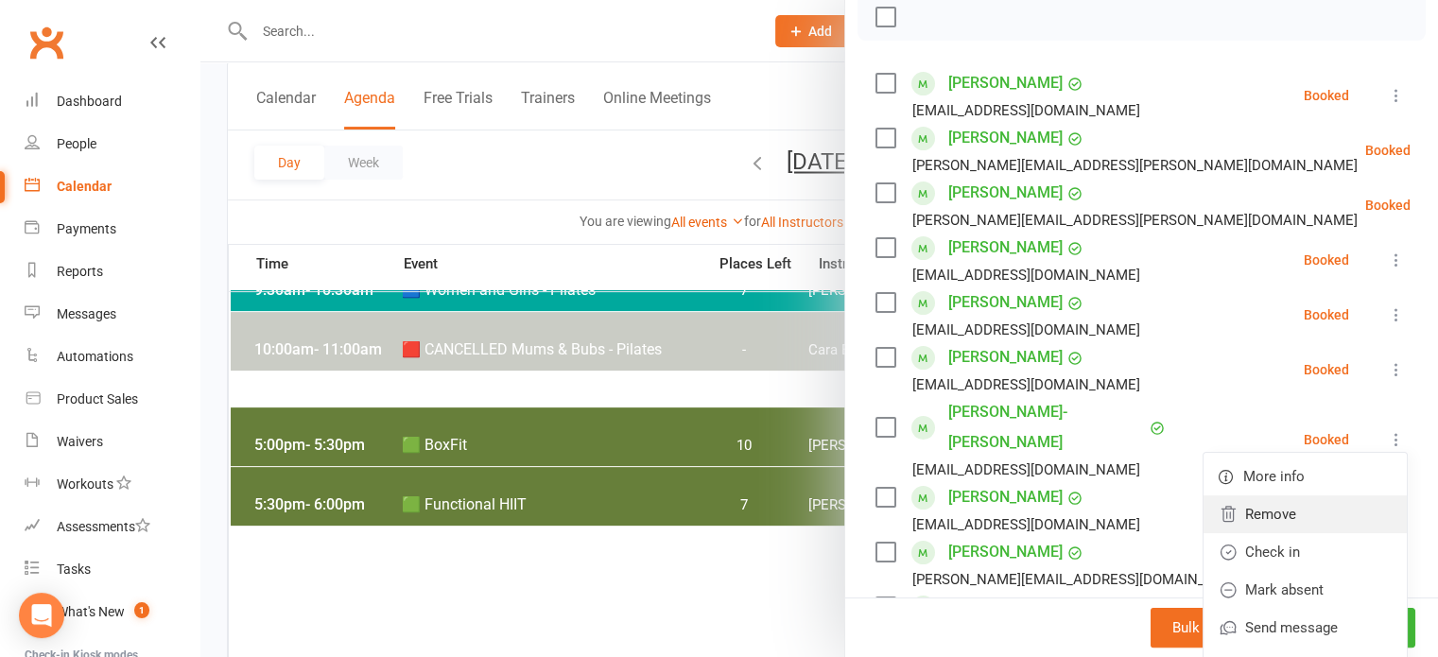
click at [1252, 516] on link "Remove" at bounding box center [1305, 514] width 203 height 38
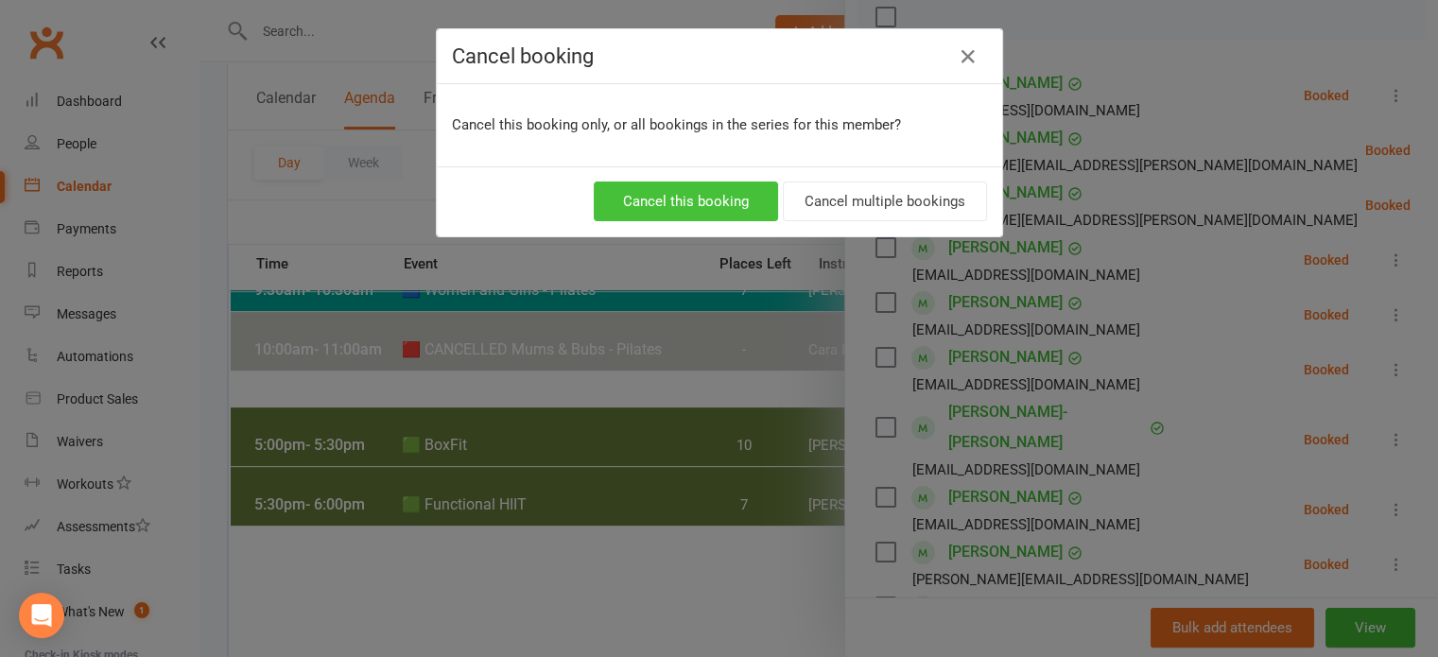
click at [710, 198] on button "Cancel this booking" at bounding box center [686, 202] width 184 height 40
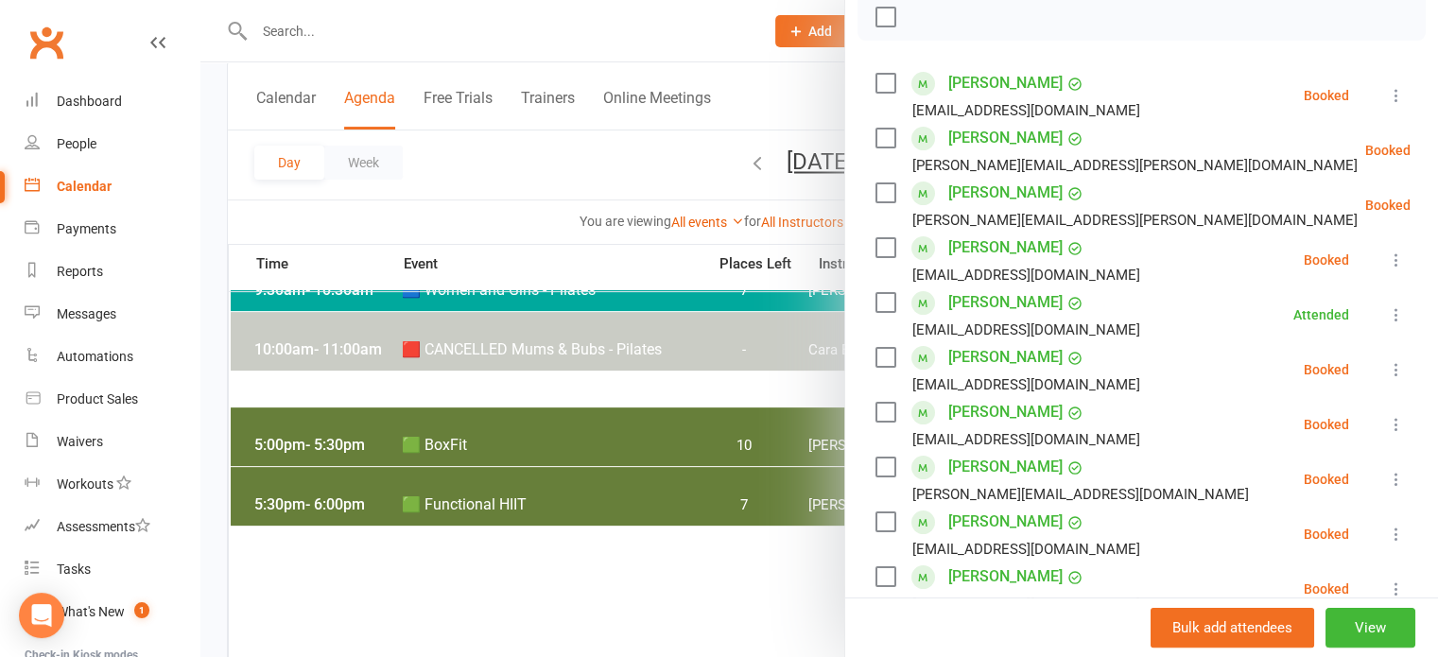
click at [651, 539] on div at bounding box center [819, 328] width 1238 height 657
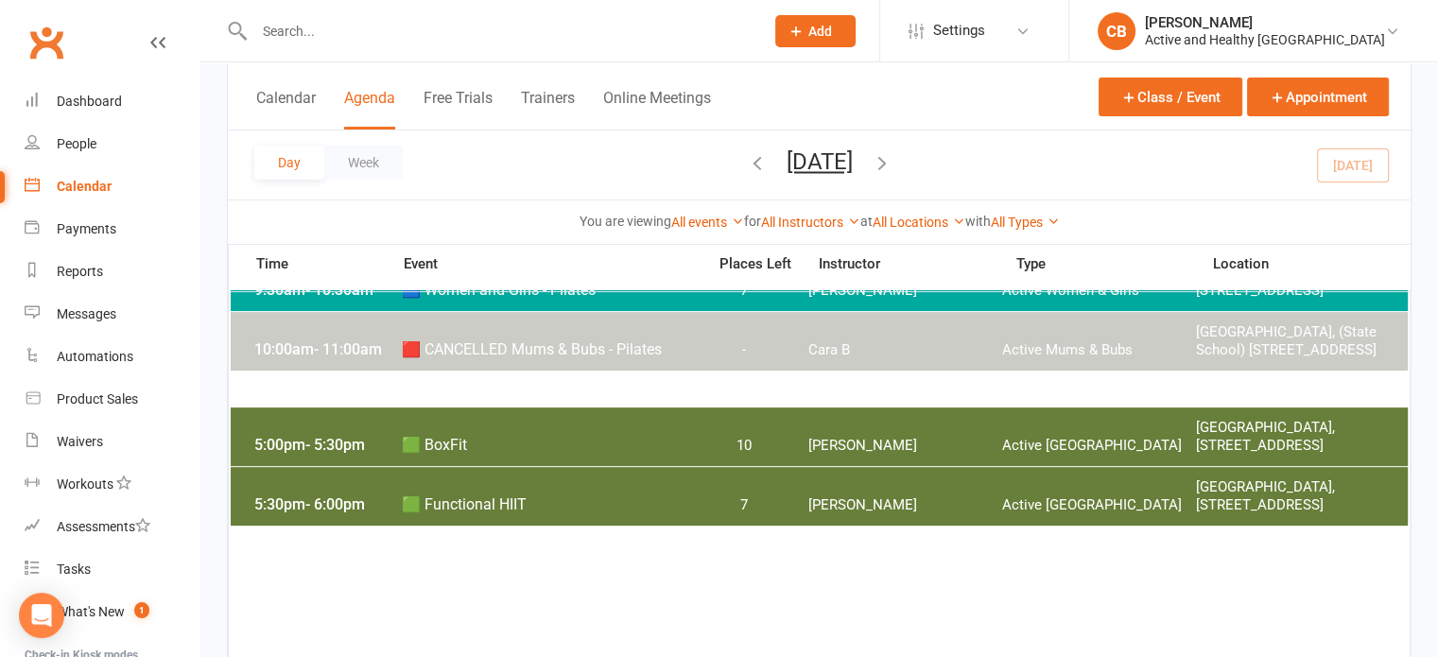
click at [605, 483] on div "5:30pm - 6:00pm 🟩 Functional HIIT 7 [PERSON_NAME] Active [GEOGRAPHIC_DATA], [ST…" at bounding box center [820, 496] width 1178 height 59
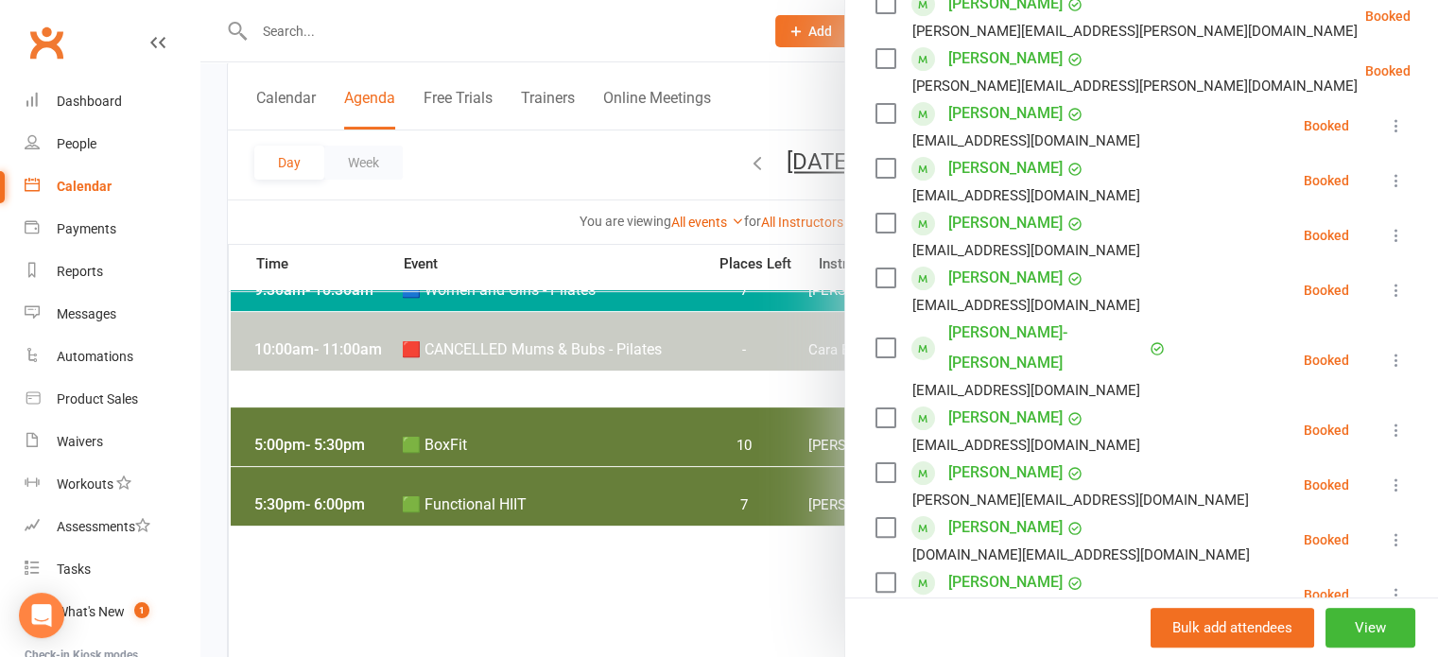
scroll to position [378, 0]
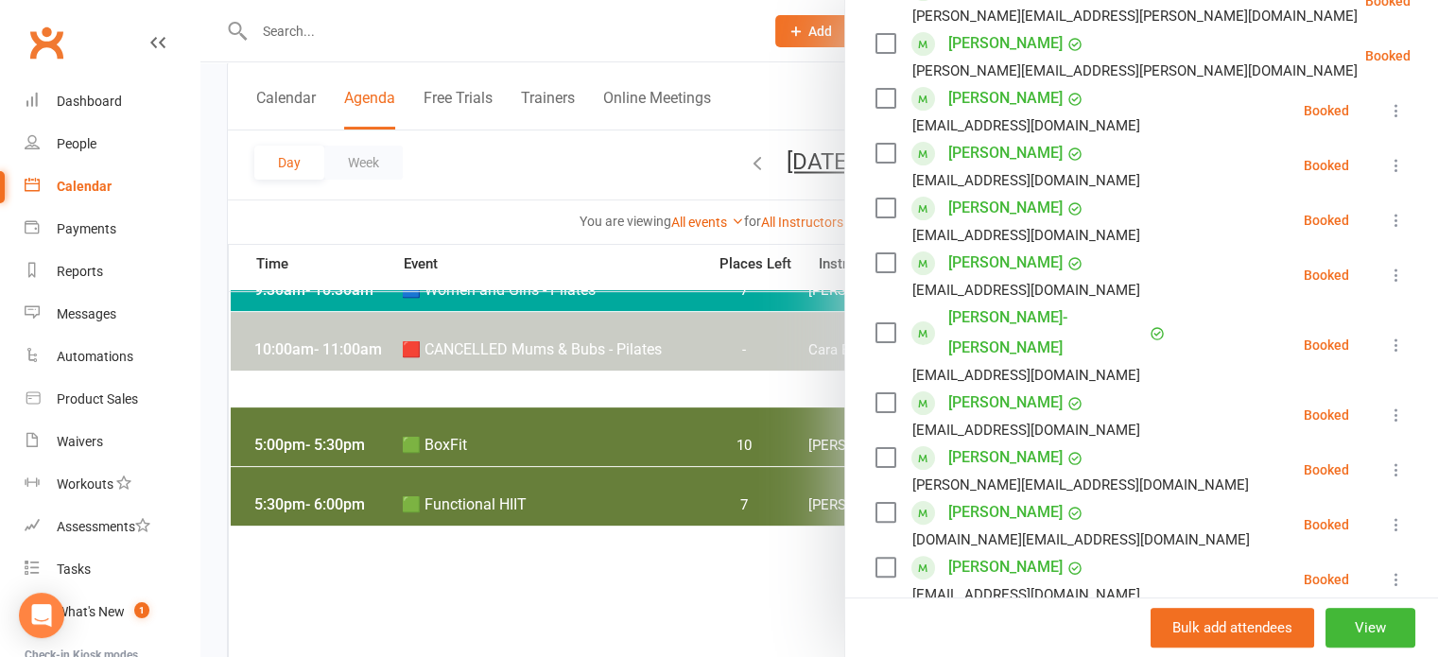
click at [1387, 353] on icon at bounding box center [1396, 345] width 19 height 19
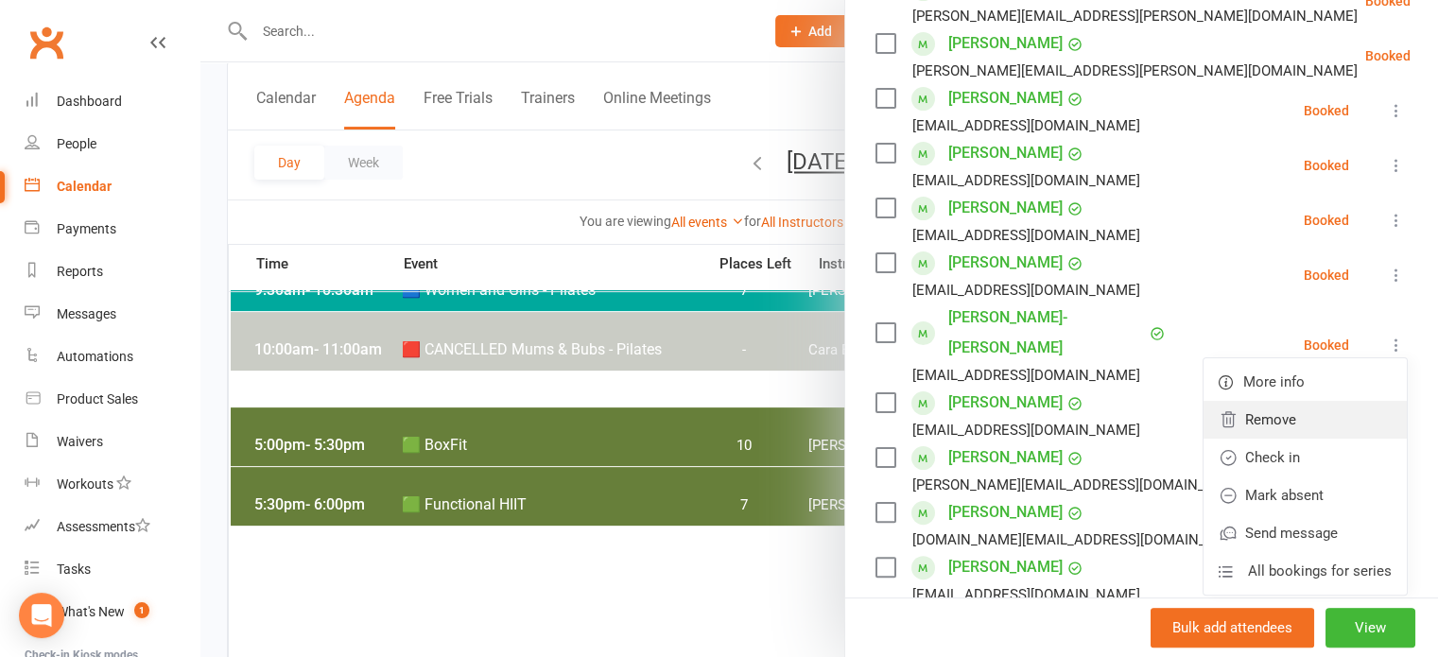
click at [1282, 433] on link "Remove" at bounding box center [1305, 420] width 203 height 38
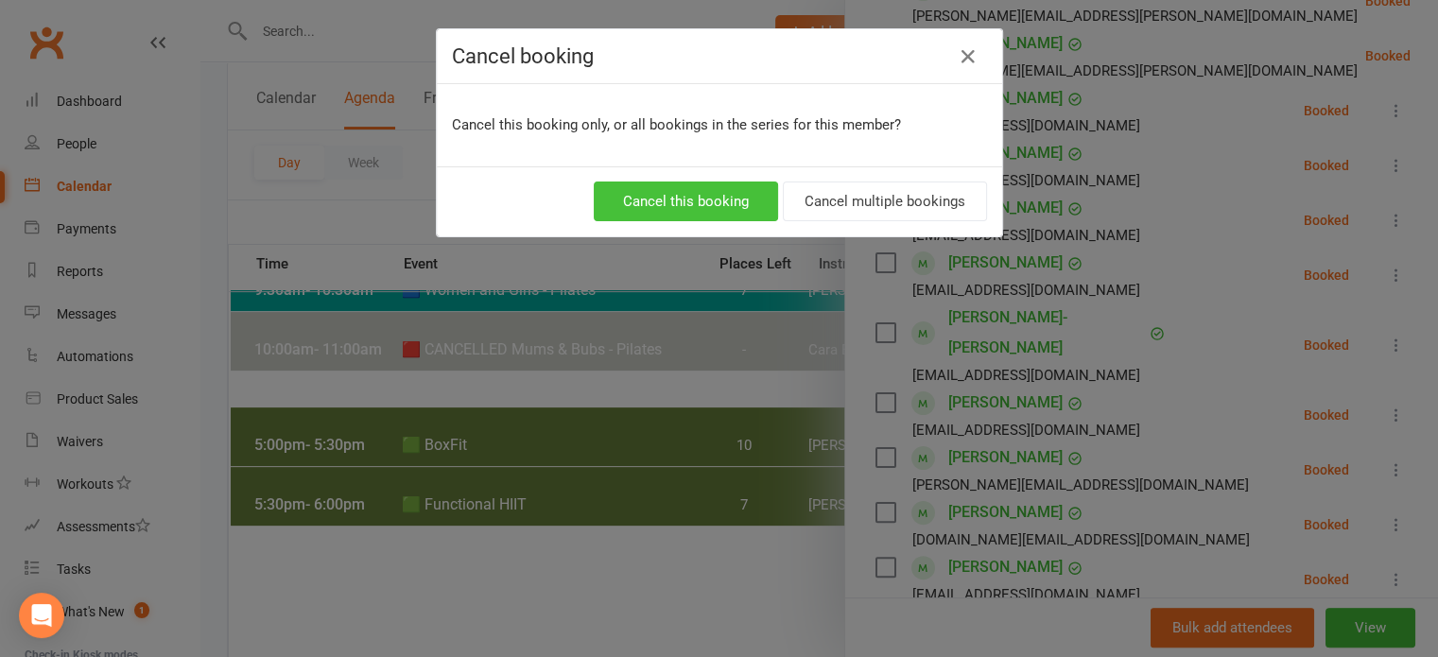
click at [723, 192] on button "Cancel this booking" at bounding box center [686, 202] width 184 height 40
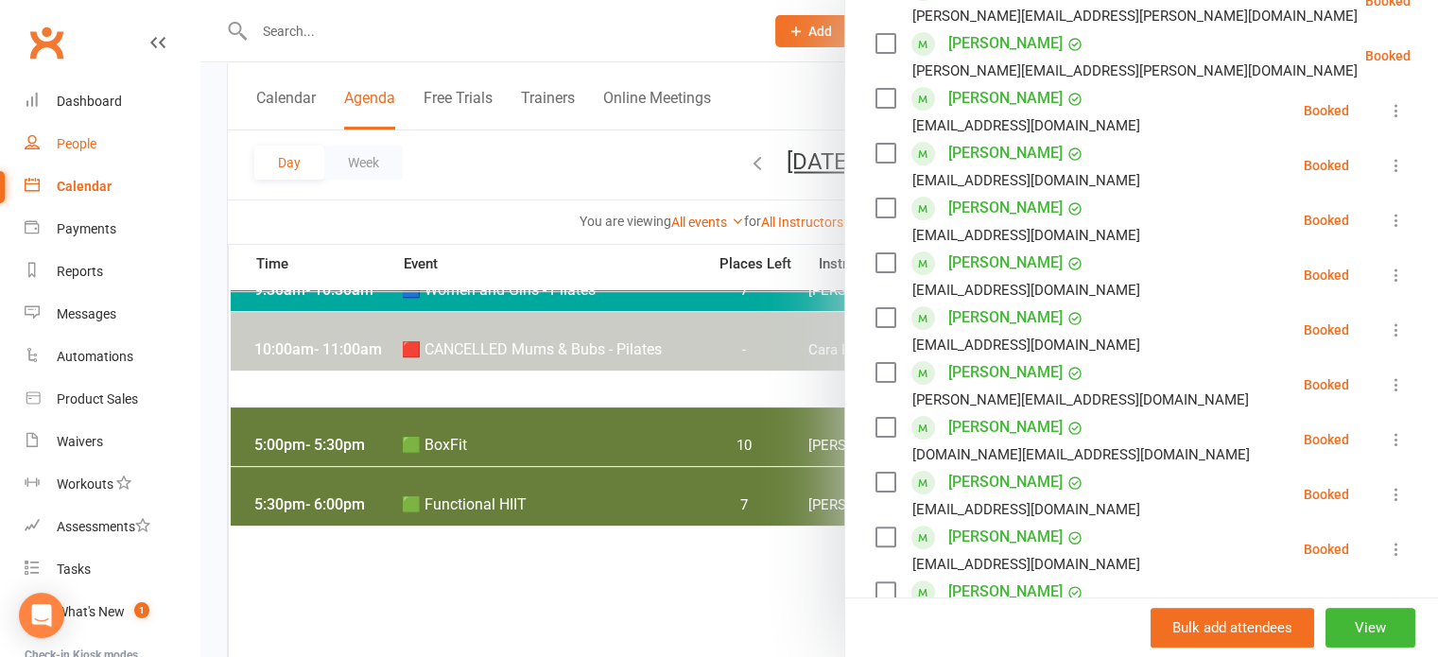
click at [106, 155] on link "People" at bounding box center [112, 144] width 175 height 43
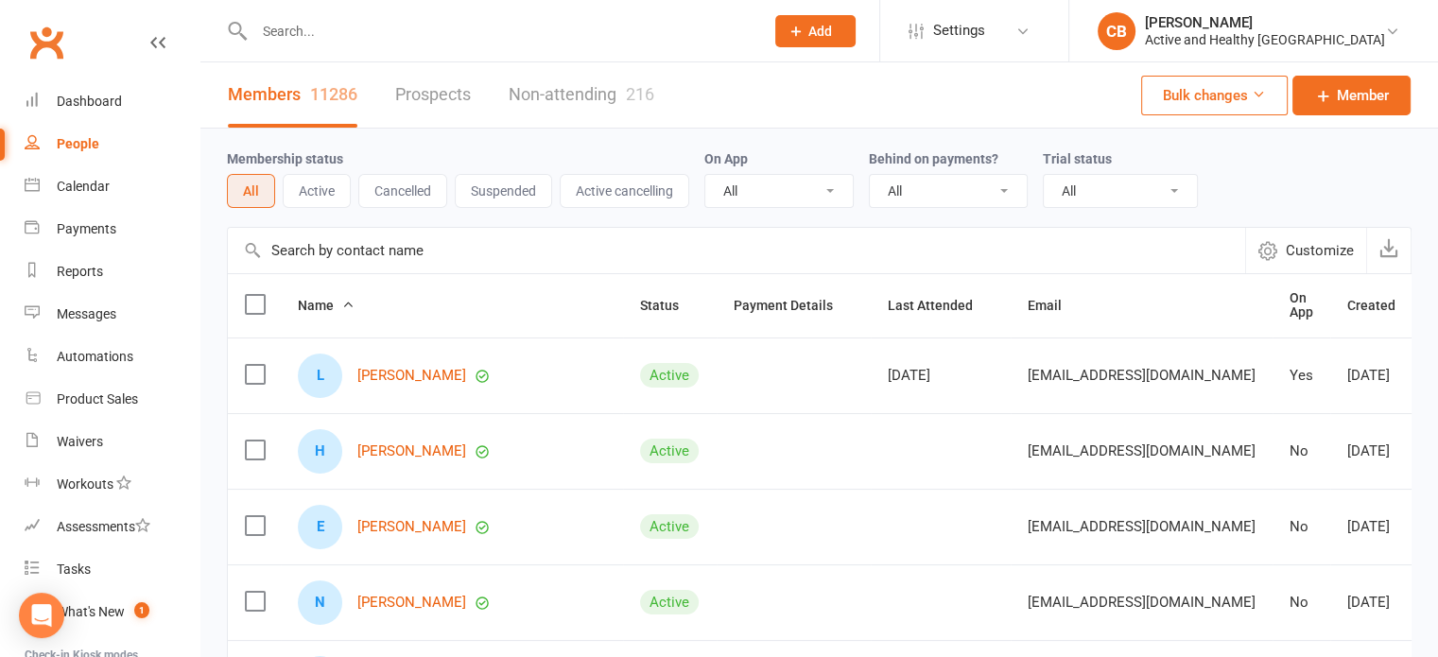
click at [343, 249] on input "text" at bounding box center [736, 250] width 1017 height 45
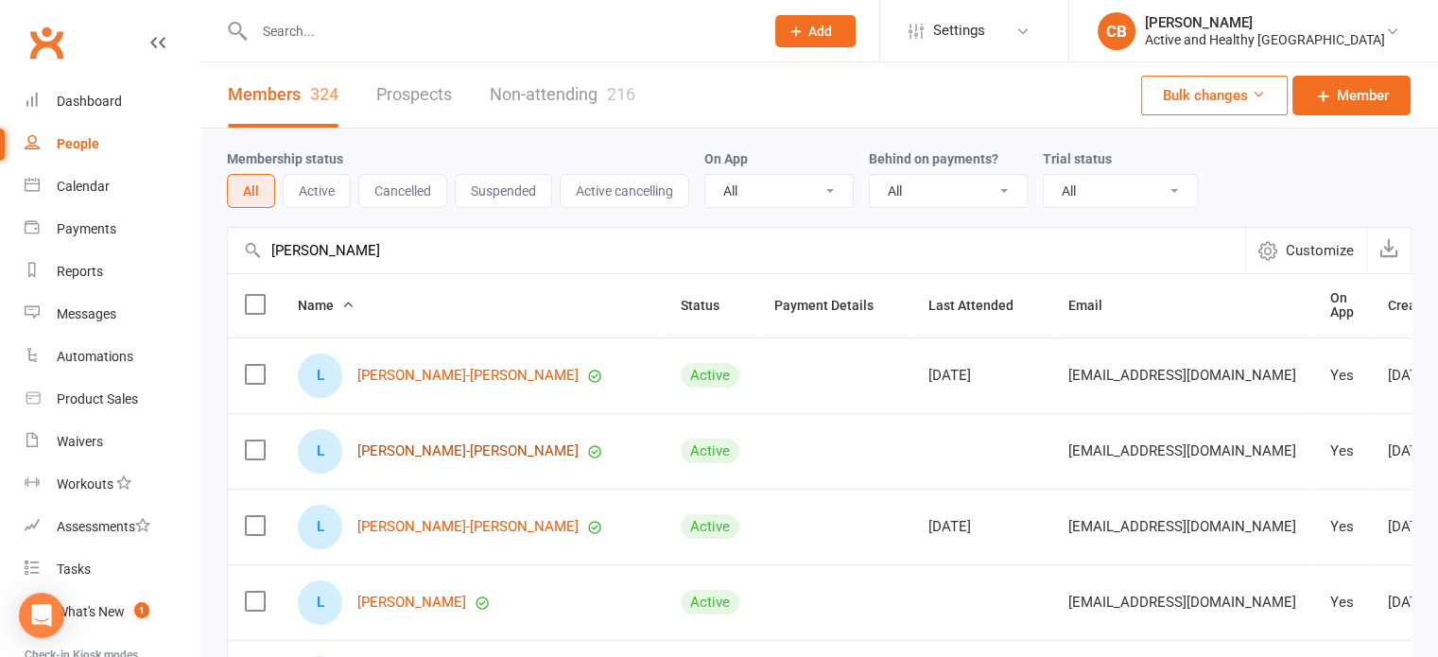
type input "[PERSON_NAME]"
click at [435, 444] on link "[PERSON_NAME]-[PERSON_NAME]" at bounding box center [467, 451] width 221 height 16
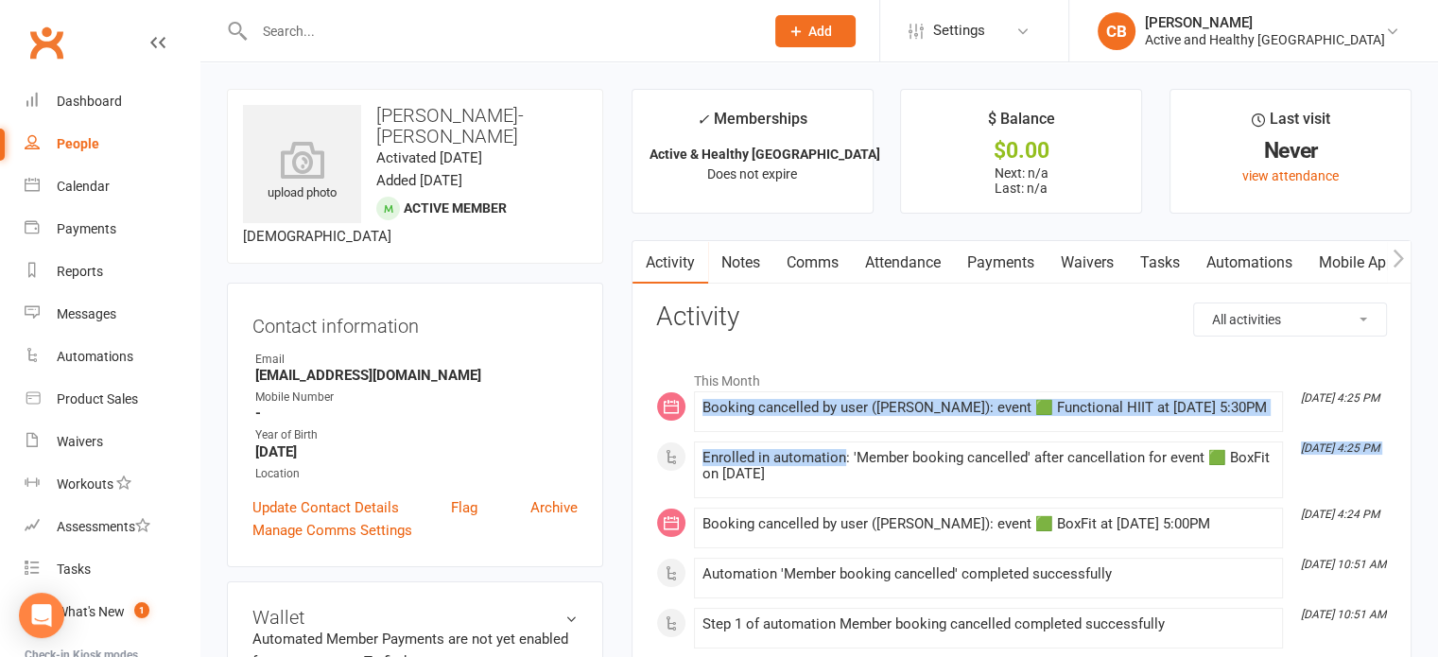
drag, startPoint x: 704, startPoint y: 409, endPoint x: 842, endPoint y: 449, distance: 143.6
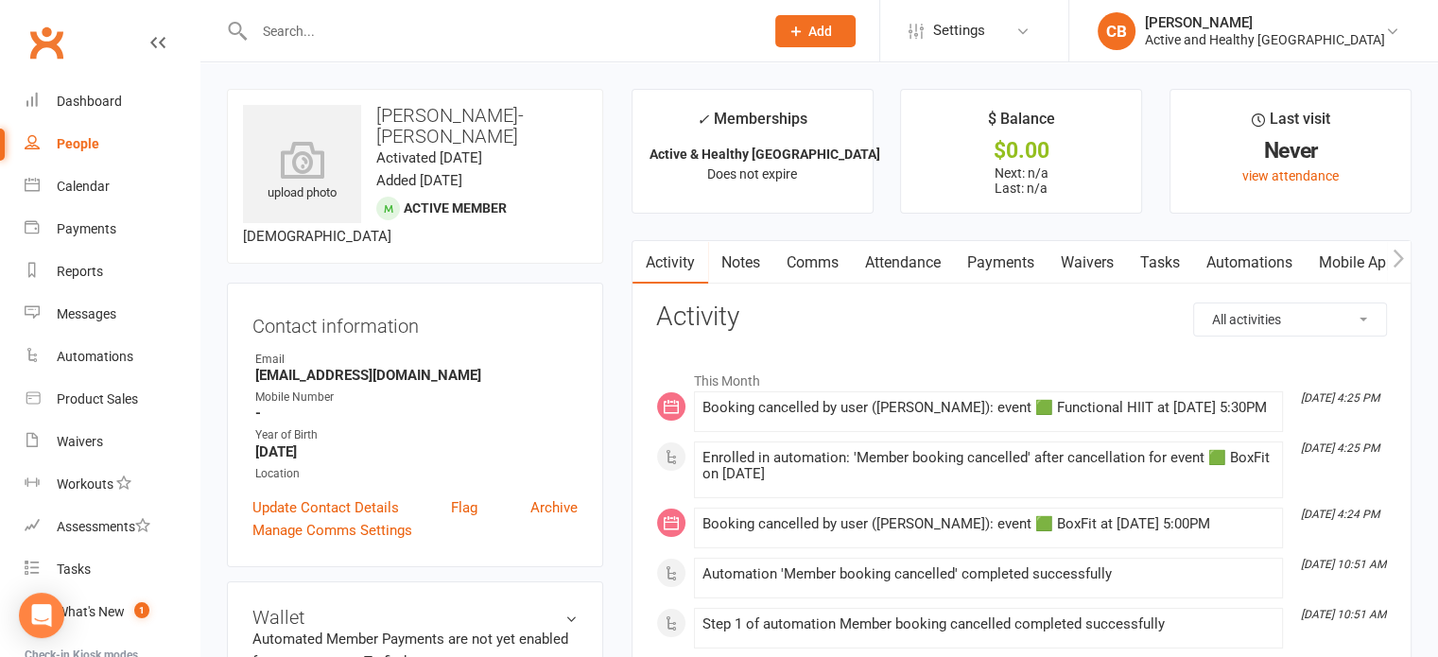
click at [836, 482] on div "Enrolled in automation: 'Member booking cancelled' after cancellation for event…" at bounding box center [989, 466] width 572 height 32
click at [900, 259] on link "Attendance" at bounding box center [903, 262] width 102 height 43
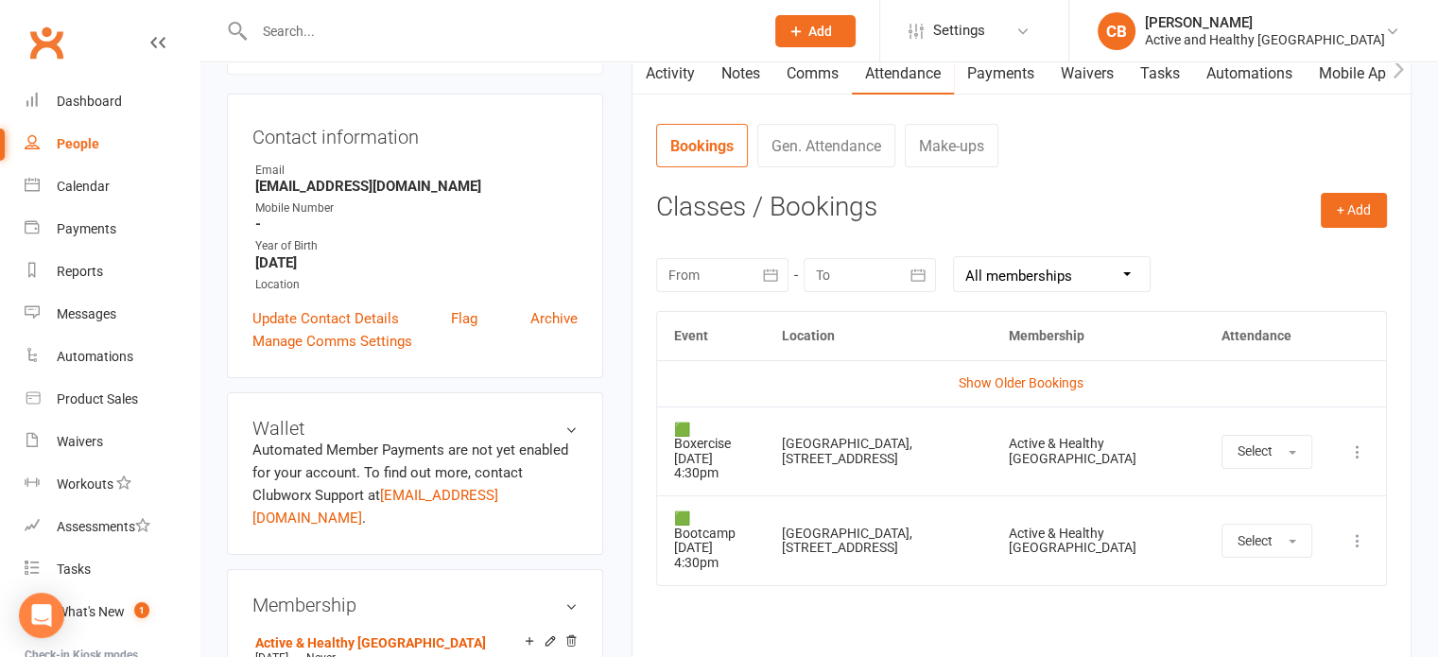
scroll to position [284, 0]
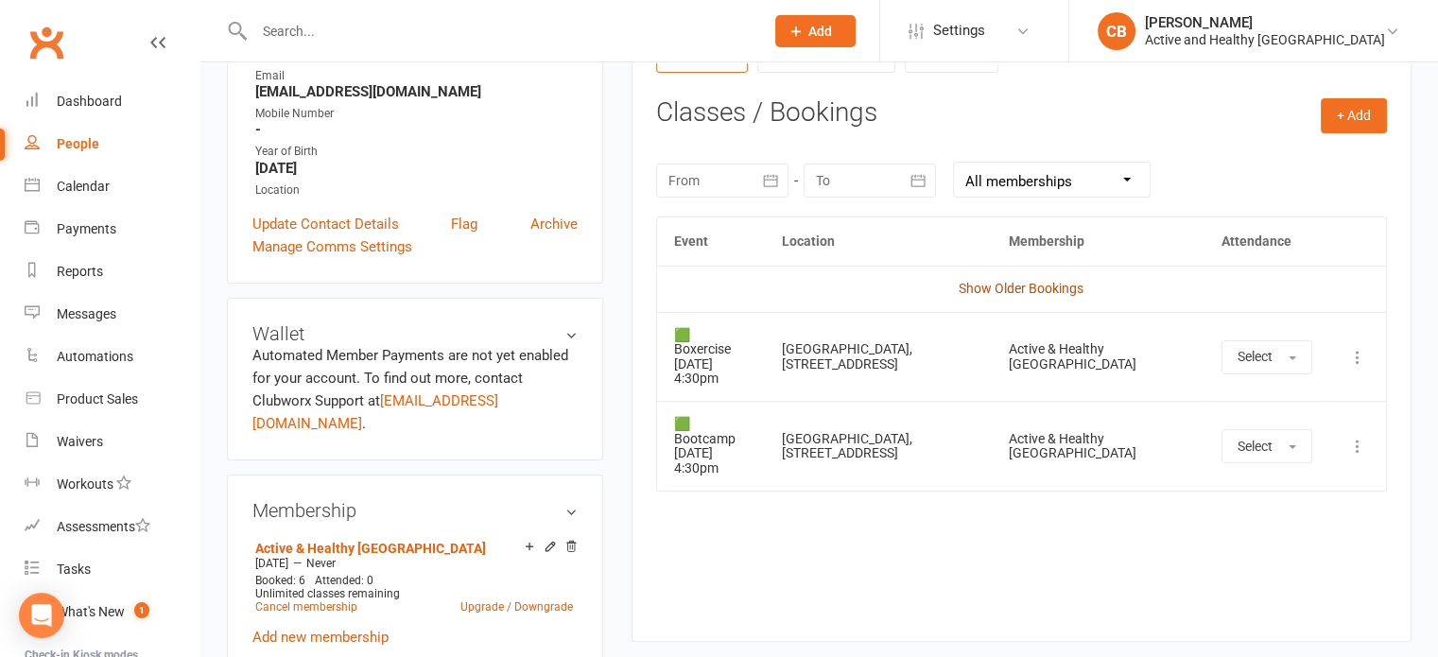
click at [1065, 281] on link "Show Older Bookings" at bounding box center [1021, 288] width 125 height 15
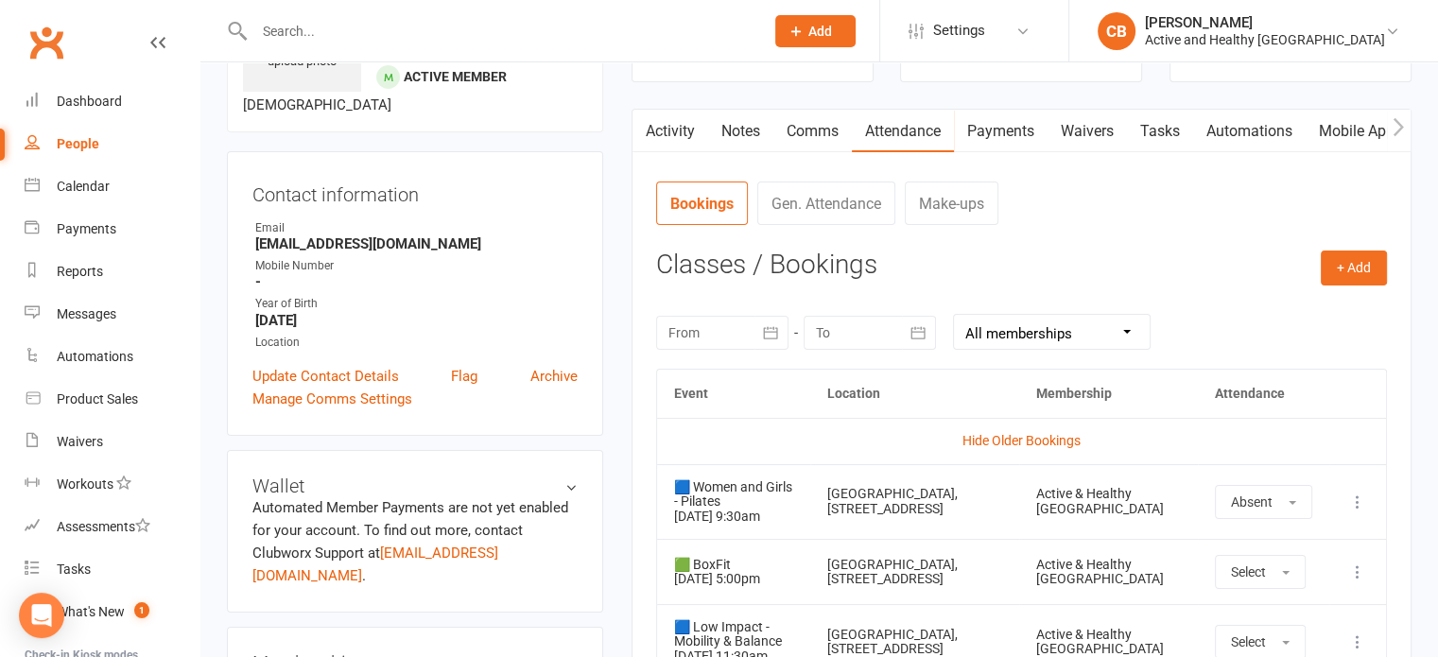
scroll to position [0, 0]
